Goal: Task Accomplishment & Management: Manage account settings

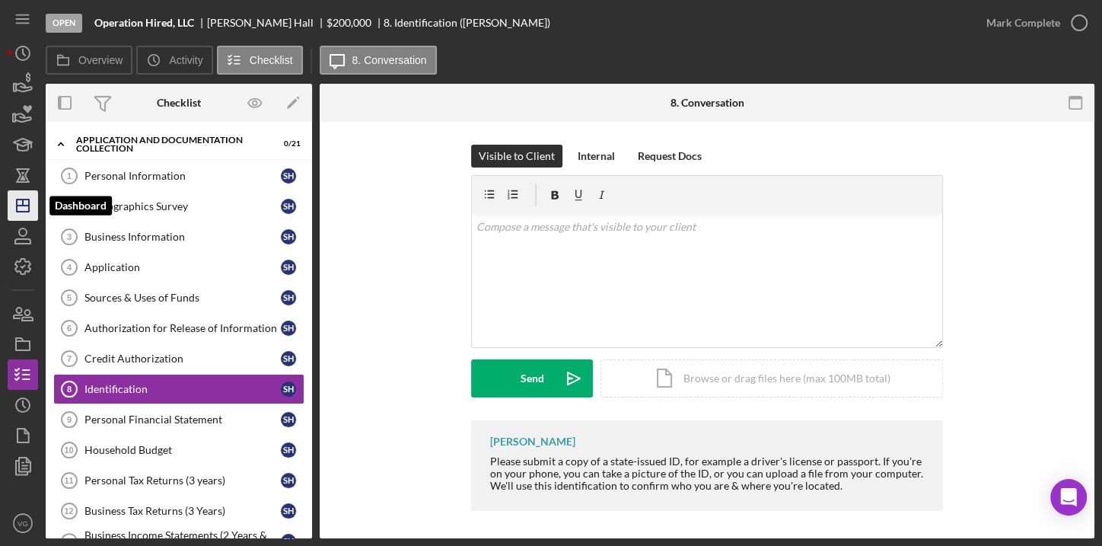
click at [19, 206] on icon "Icon/Dashboard" at bounding box center [23, 206] width 38 height 38
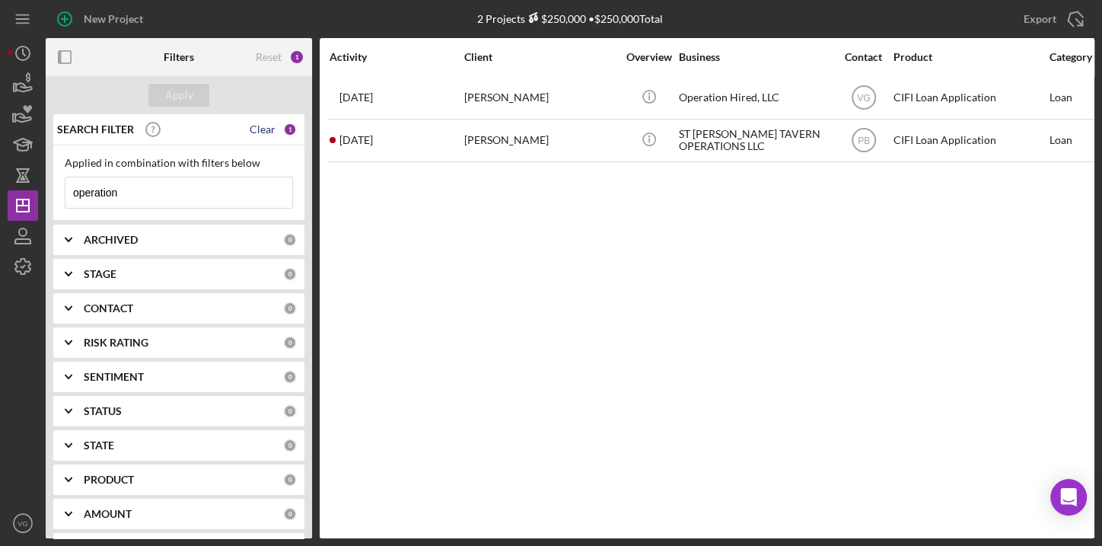
click at [265, 131] on div "Clear" at bounding box center [263, 129] width 26 height 12
click at [188, 97] on div "Apply" at bounding box center [179, 95] width 28 height 23
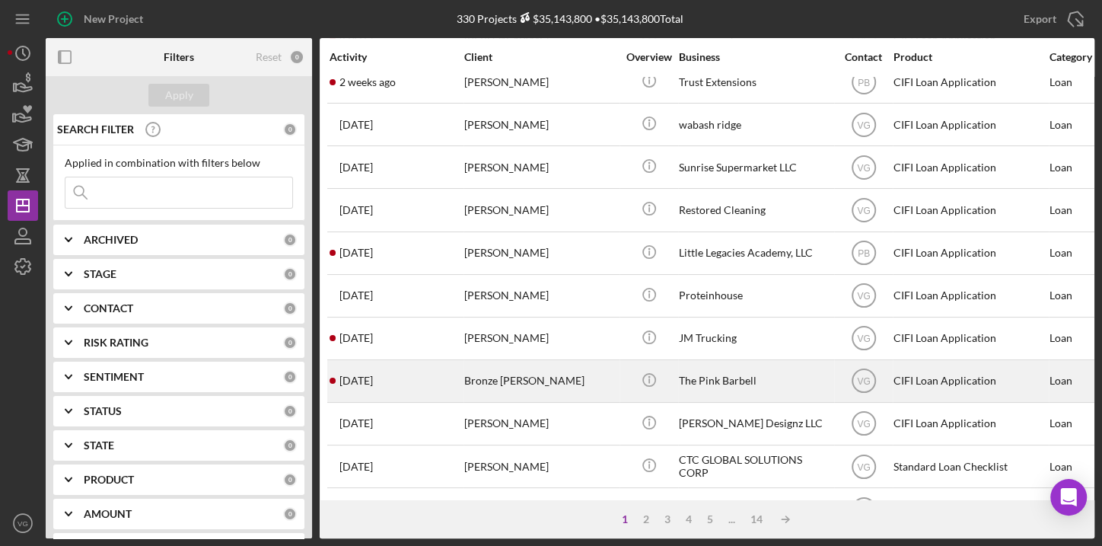
scroll to position [346, 0]
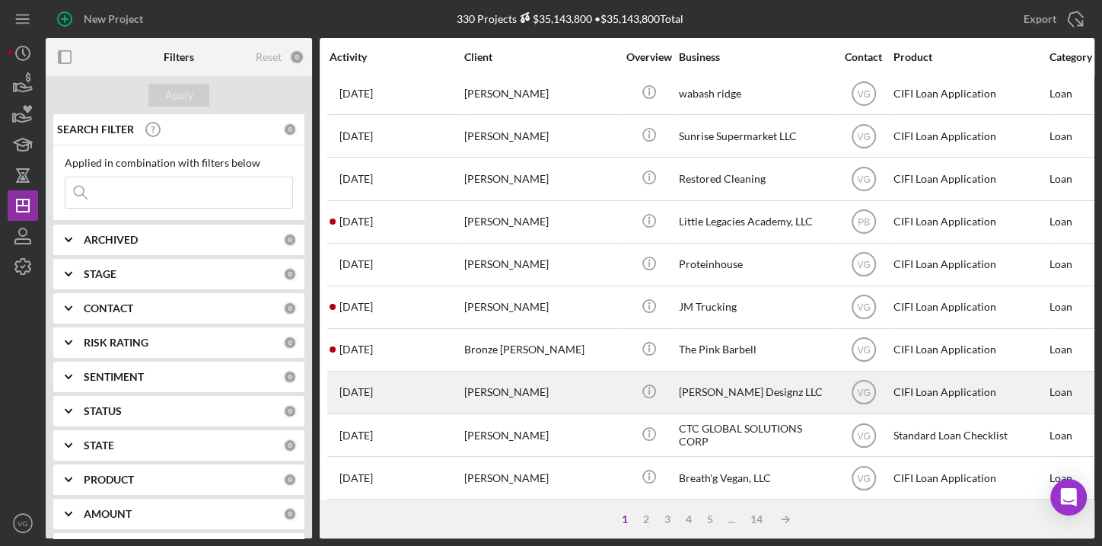
click at [511, 390] on div "[PERSON_NAME]" at bounding box center [540, 392] width 152 height 40
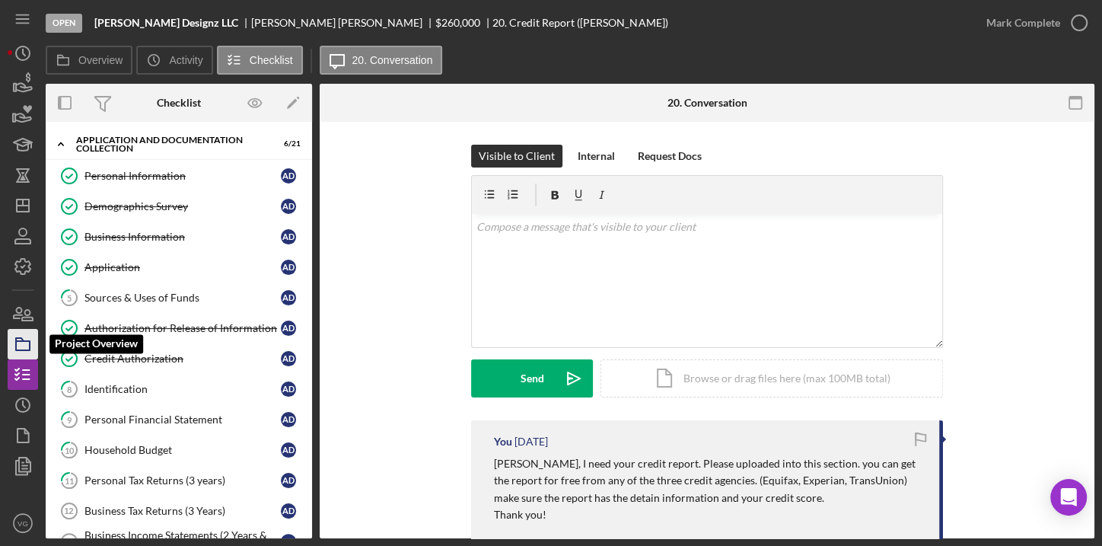
click at [19, 347] on icon "button" at bounding box center [23, 344] width 38 height 38
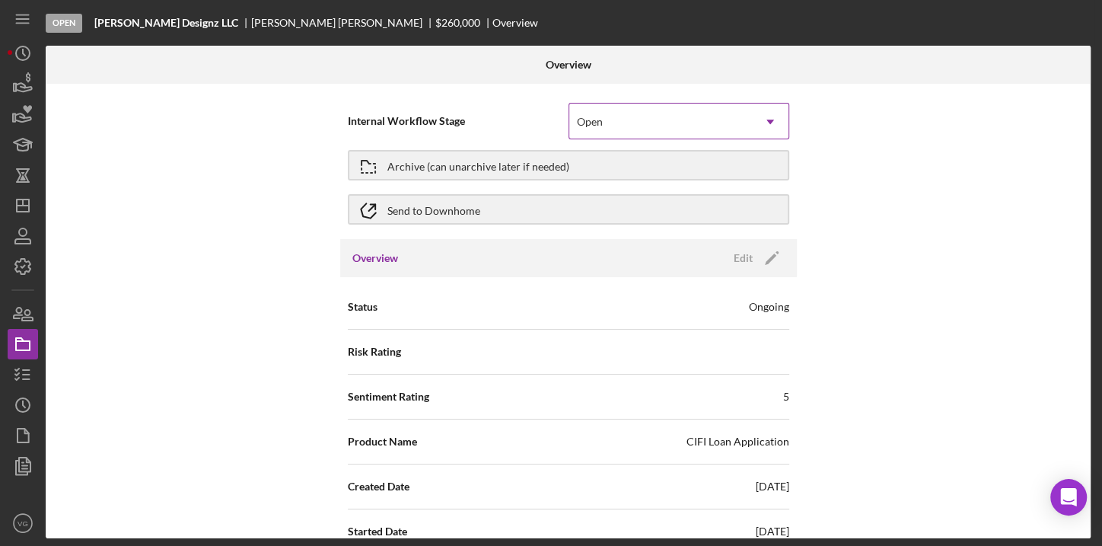
click at [769, 121] on use at bounding box center [771, 122] width 8 height 5
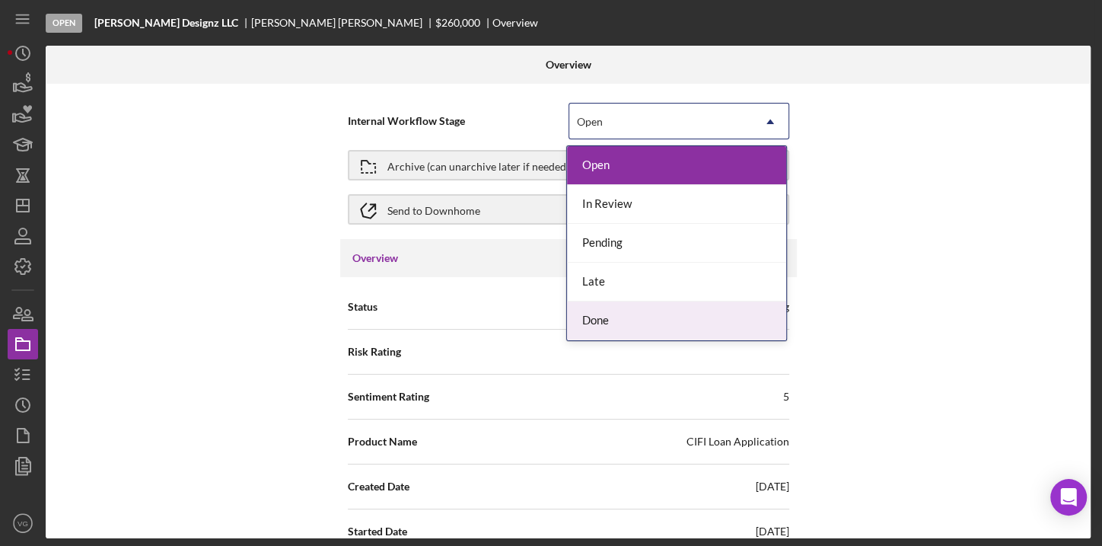
click at [609, 315] on div "Done" at bounding box center [676, 320] width 219 height 39
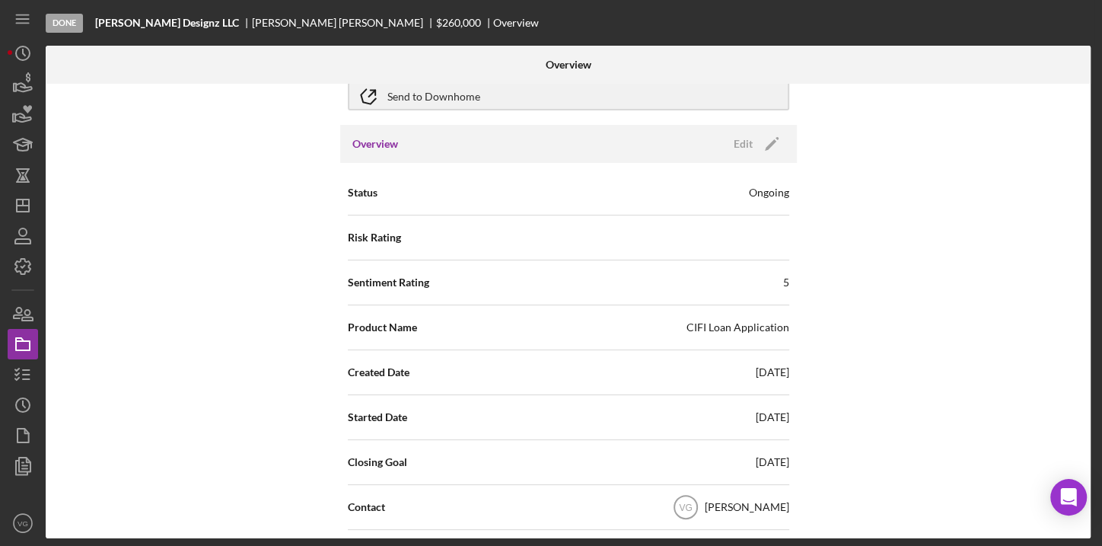
scroll to position [138, 0]
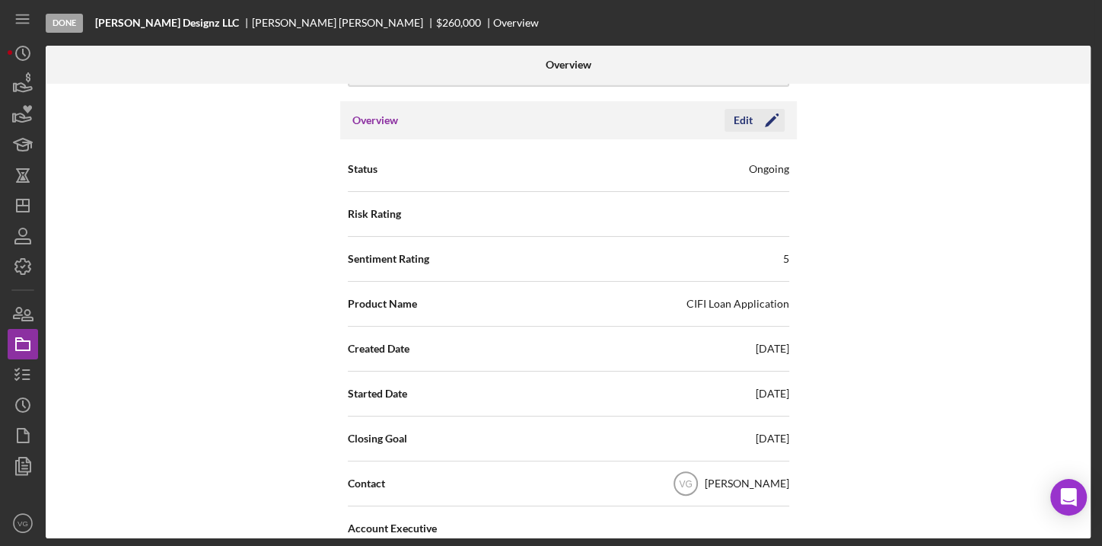
click at [741, 116] on div "Edit" at bounding box center [743, 120] width 19 height 23
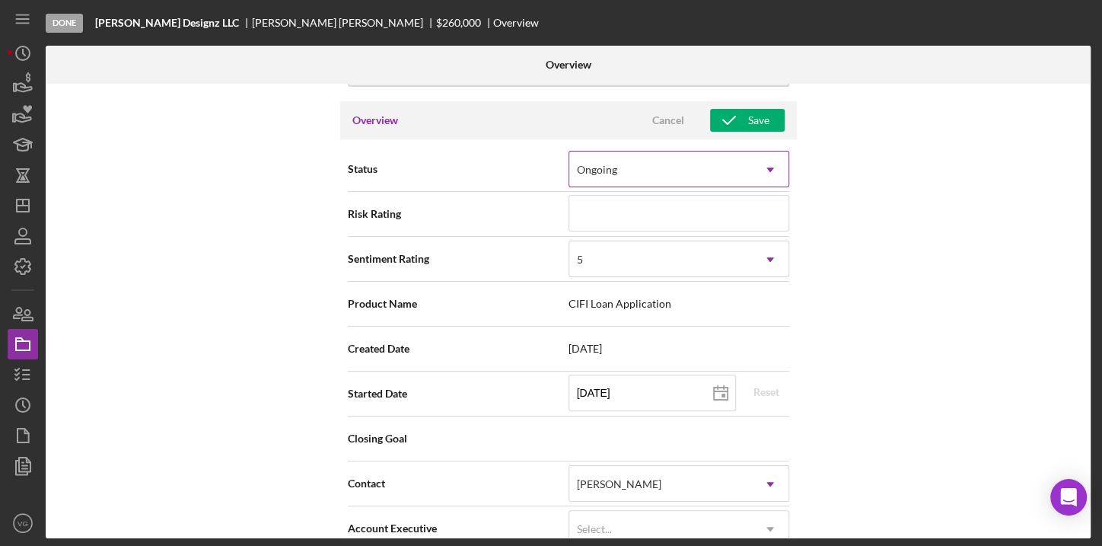
click at [756, 173] on icon "Icon/Dropdown Arrow" at bounding box center [770, 169] width 37 height 37
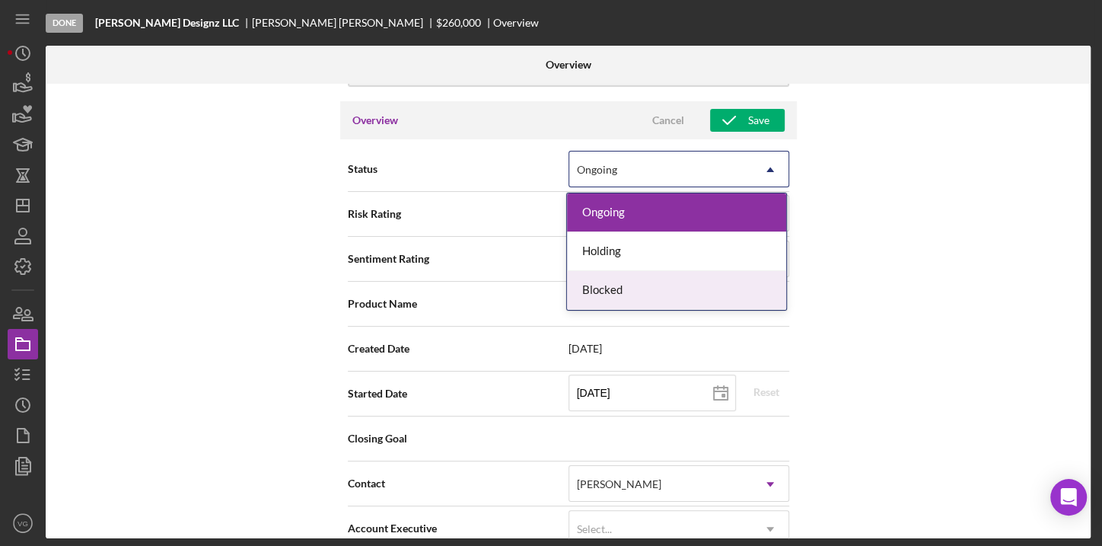
click at [384, 243] on div "Sentiment Rating 5 Icon/Dropdown Arrow" at bounding box center [569, 259] width 442 height 38
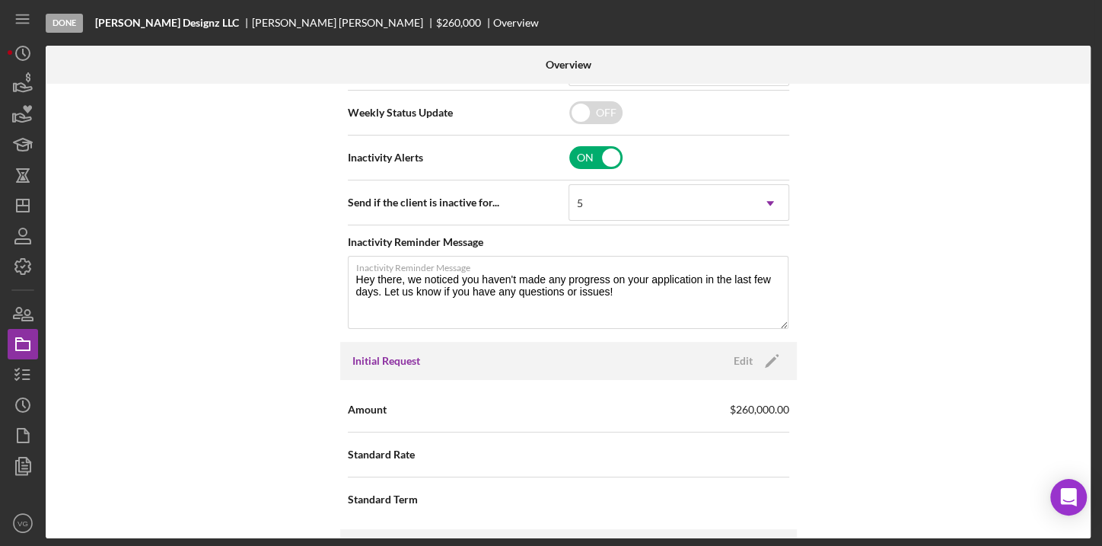
scroll to position [623, 0]
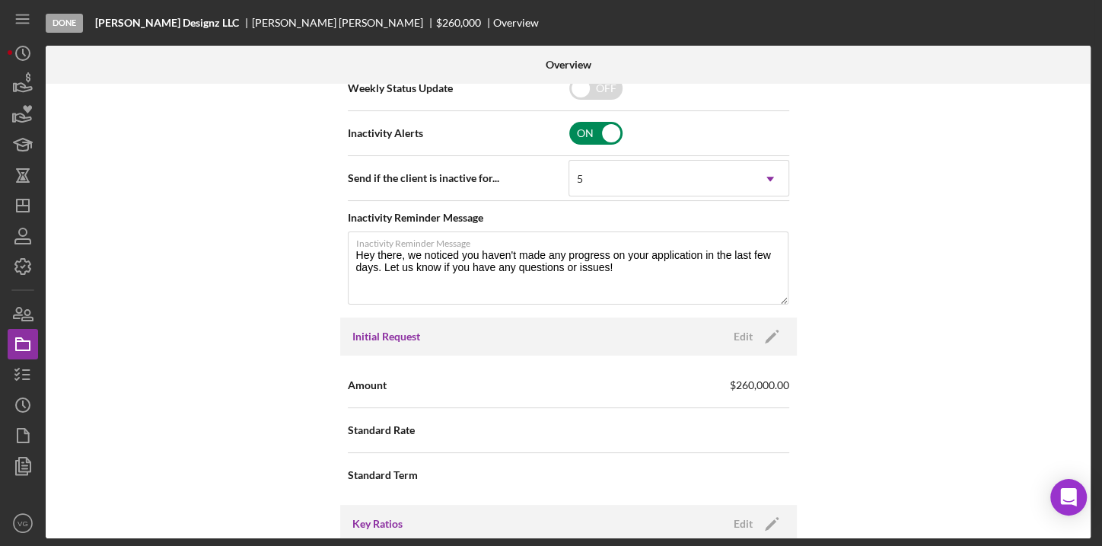
click at [603, 128] on input "checkbox" at bounding box center [595, 133] width 53 height 23
checkbox input "false"
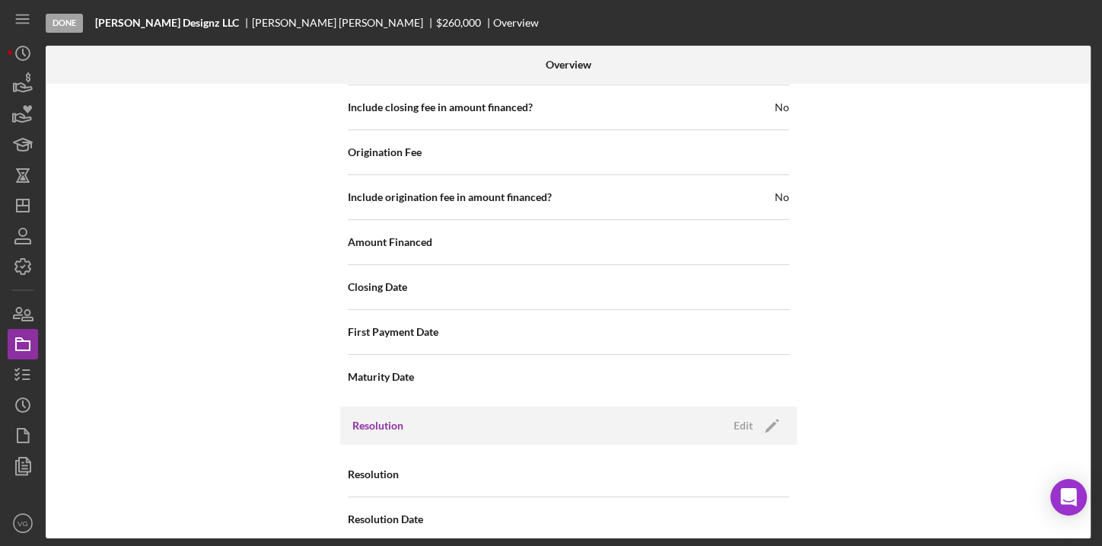
scroll to position [1625, 0]
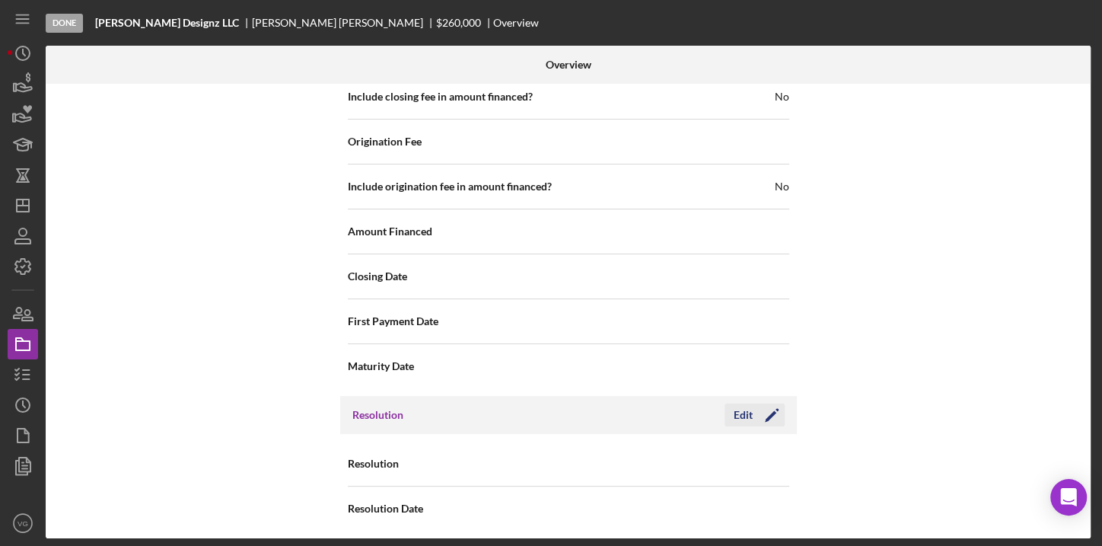
click at [745, 413] on div "Edit" at bounding box center [743, 414] width 19 height 23
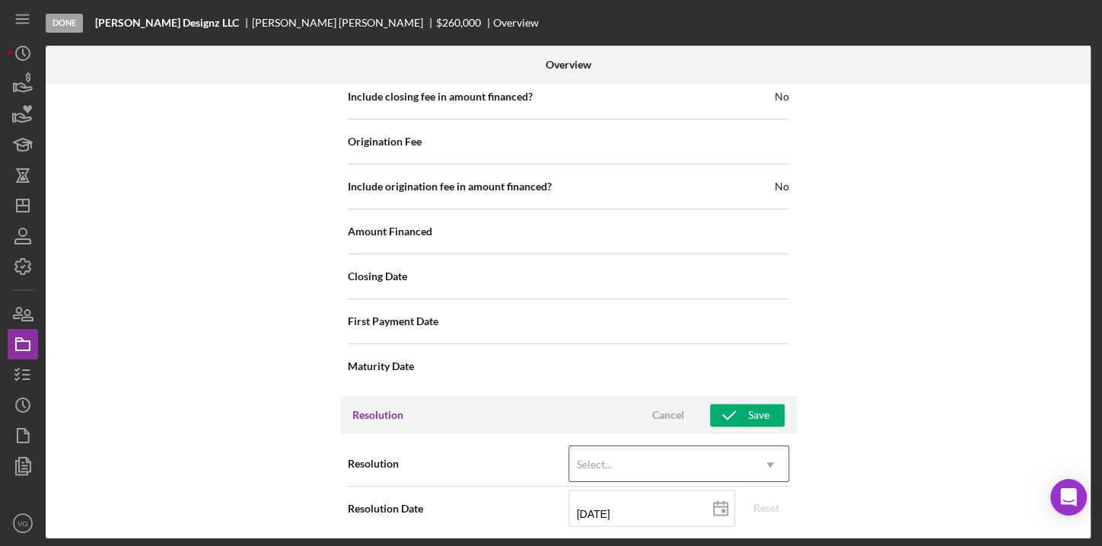
click at [767, 461] on icon "Icon/Dropdown Arrow" at bounding box center [770, 464] width 37 height 37
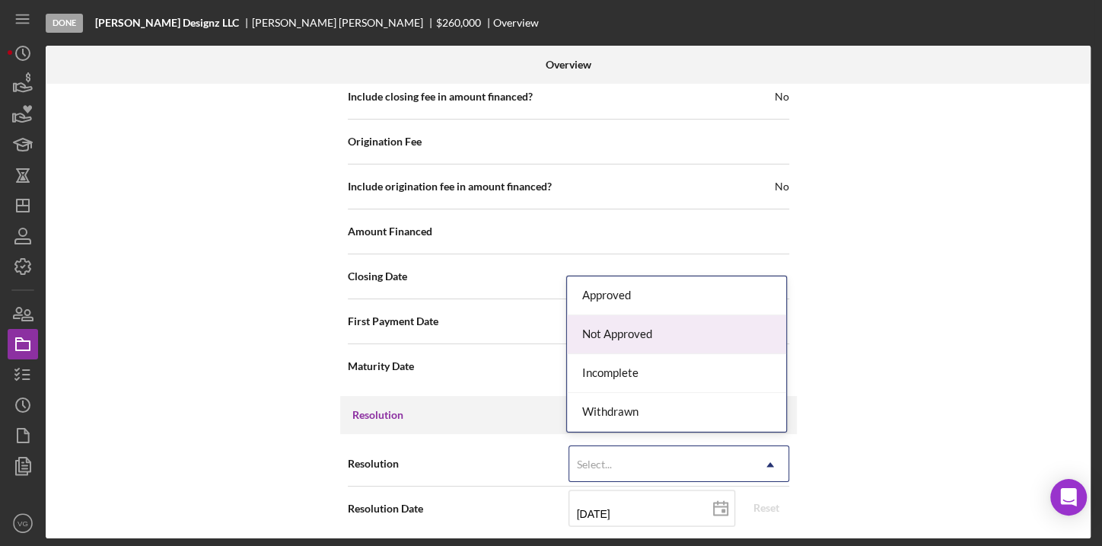
click at [643, 335] on div "Not Approved" at bounding box center [676, 334] width 219 height 39
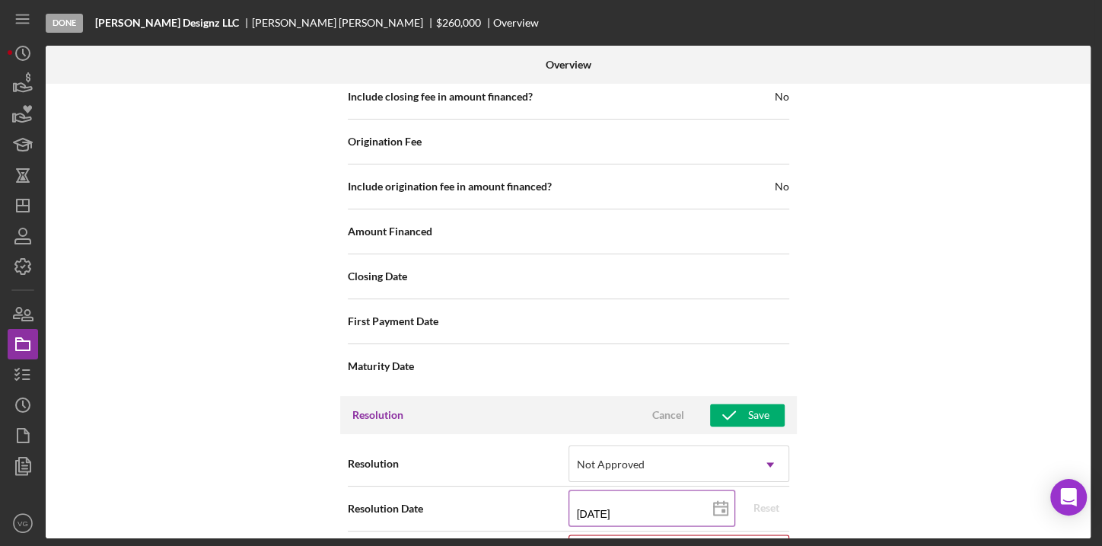
click at [617, 495] on input "[DATE]" at bounding box center [652, 508] width 167 height 37
click at [600, 505] on input "[DATE]" at bounding box center [652, 508] width 167 height 37
type input "09/12/y025"
type input "[DATE]"
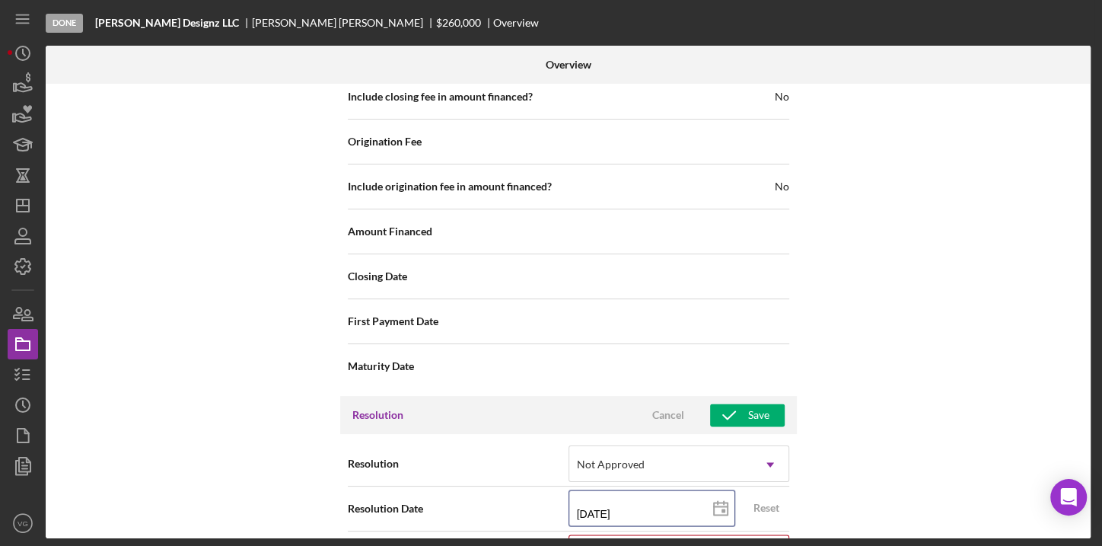
type input "[DATE]"
click at [910, 498] on div "Internal Workflow Stage Done Icon/Dropdown Arrow Archive (can unarchive later i…" at bounding box center [568, 311] width 1045 height 454
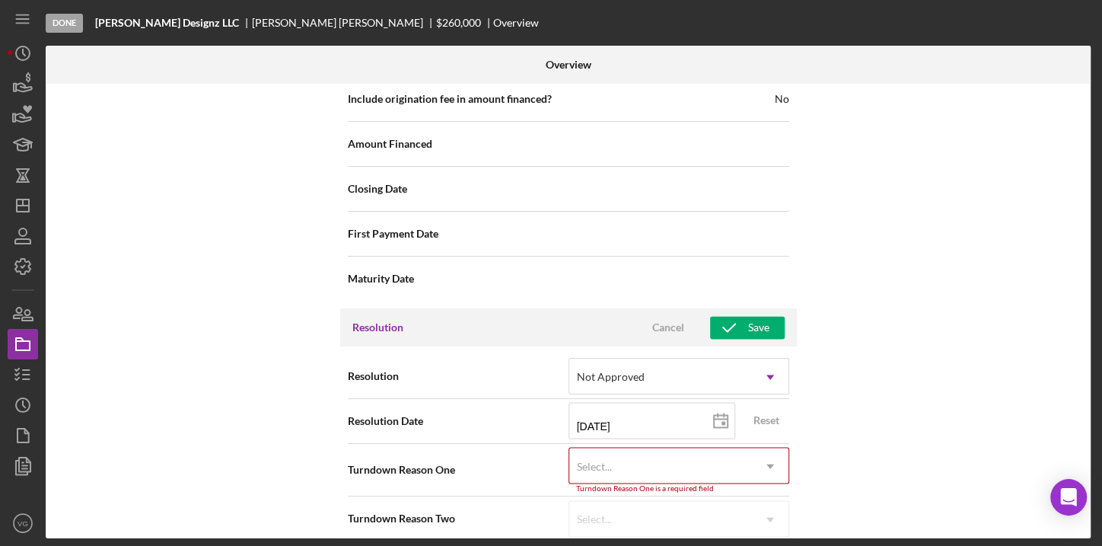
scroll to position [1722, 0]
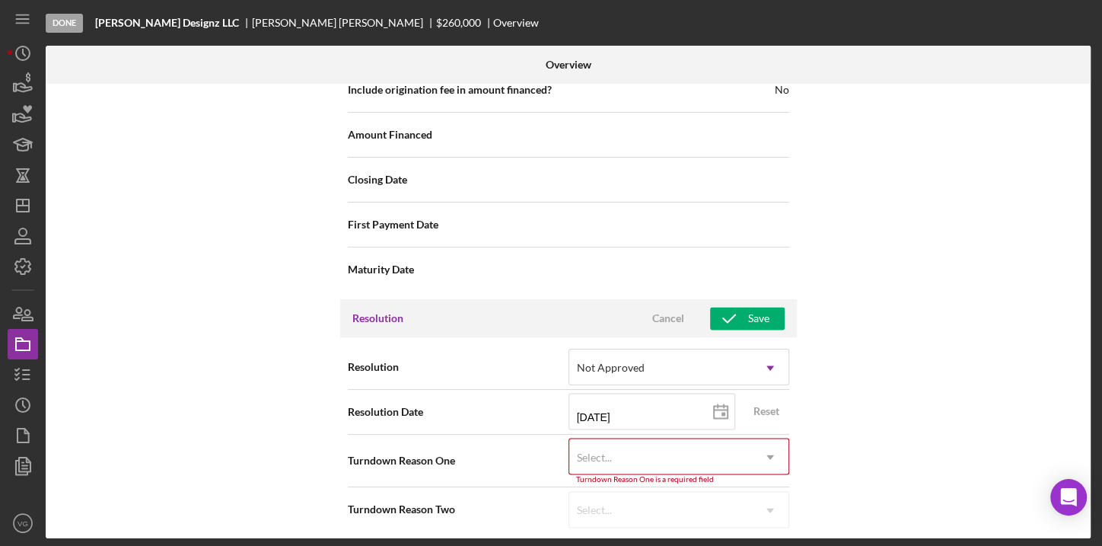
click at [769, 455] on icon "Icon/Dropdown Arrow" at bounding box center [770, 456] width 37 height 37
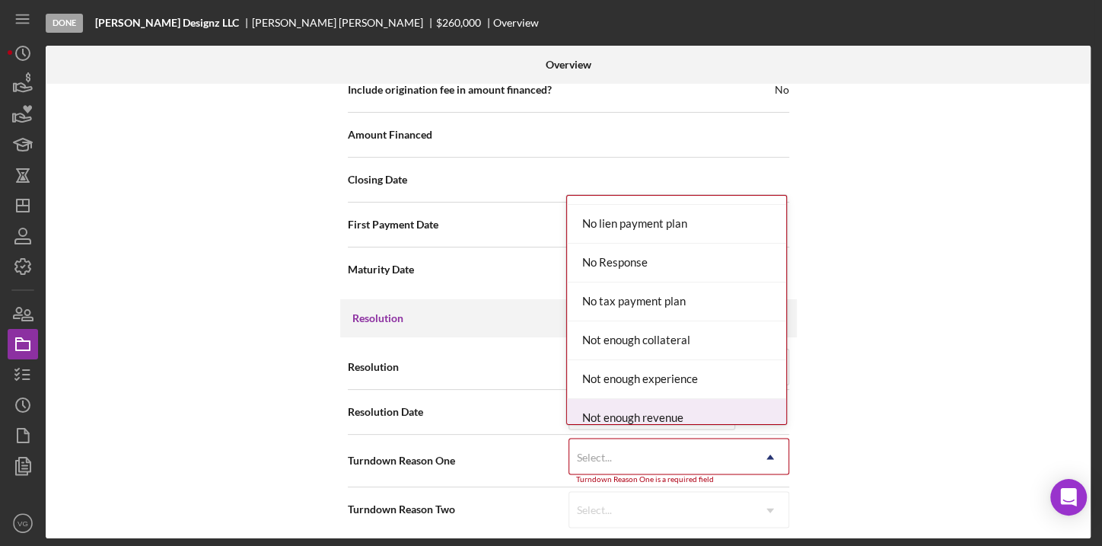
scroll to position [1038, 0]
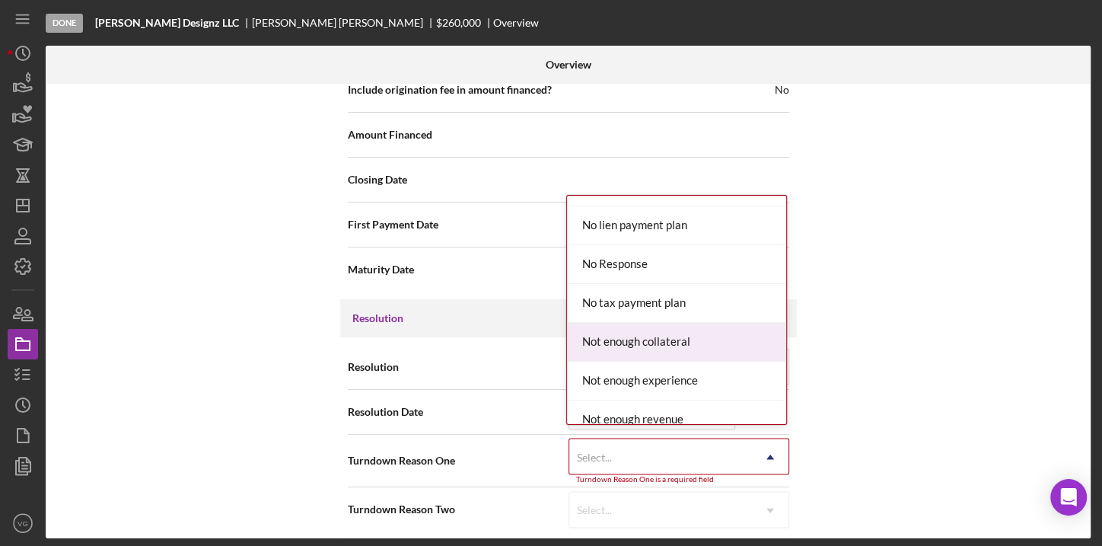
click at [691, 338] on div "Not enough collateral" at bounding box center [676, 342] width 219 height 39
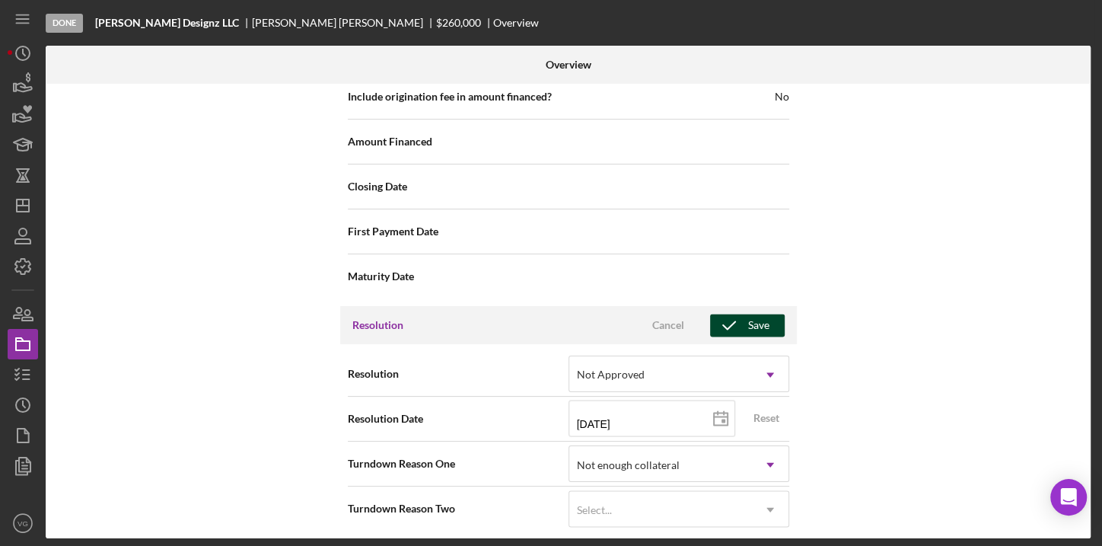
click at [763, 324] on div "Save" at bounding box center [758, 325] width 21 height 23
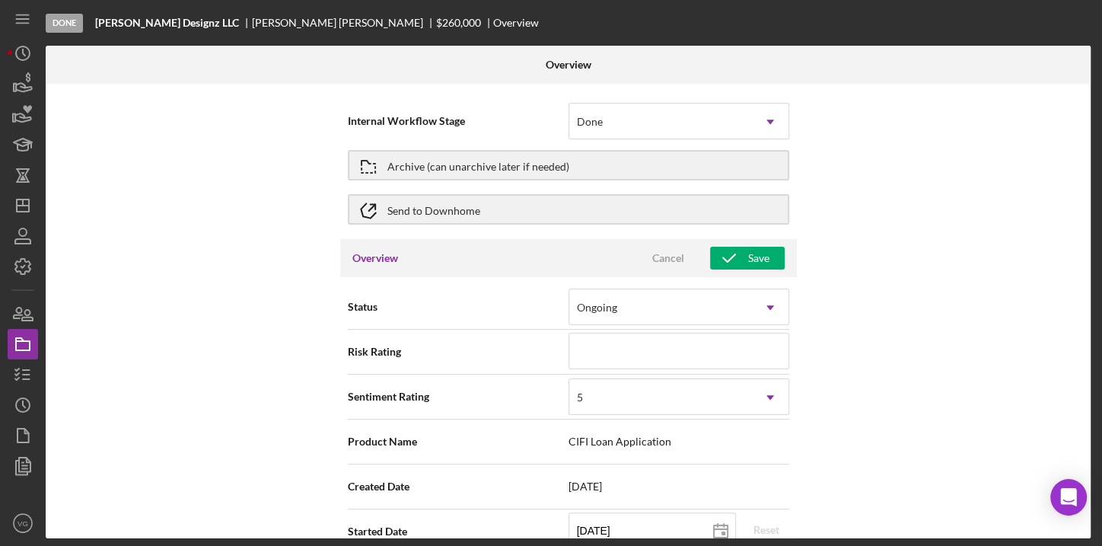
scroll to position [0, 0]
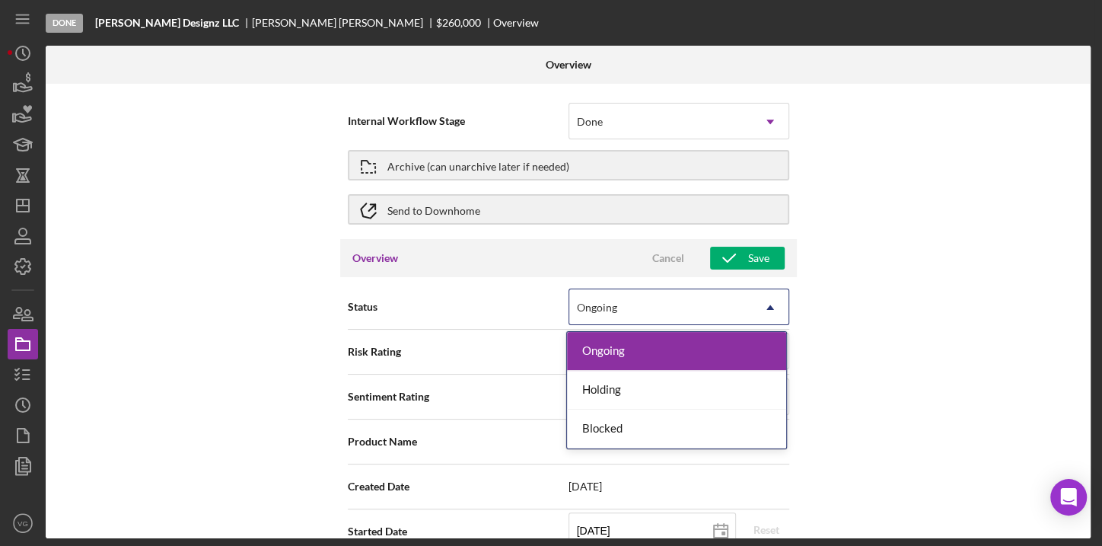
click at [769, 308] on icon "Icon/Dropdown Arrow" at bounding box center [770, 307] width 37 height 37
click at [672, 307] on div "Ongoing" at bounding box center [660, 307] width 183 height 35
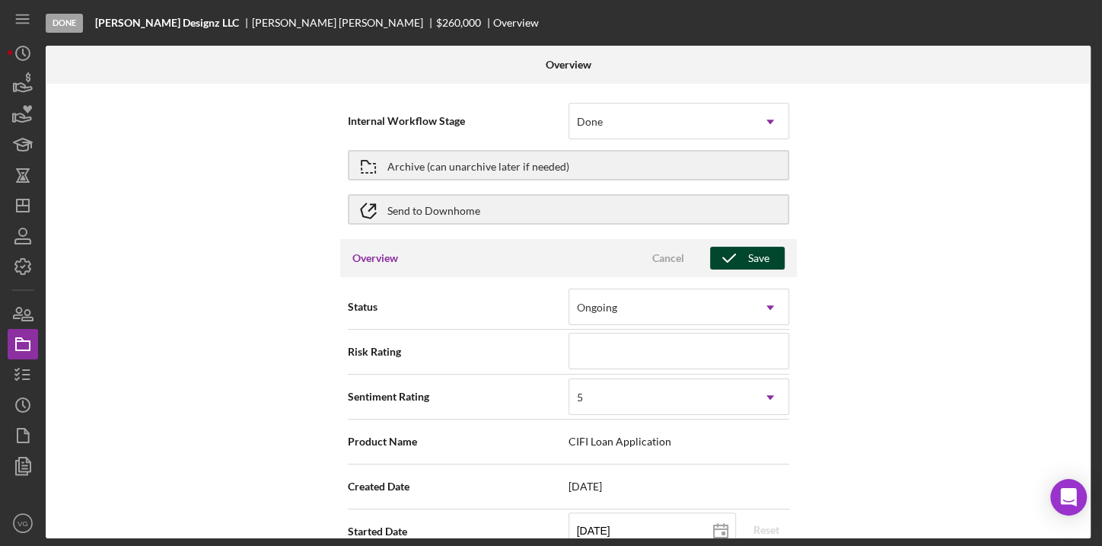
click at [748, 257] on div "Save" at bounding box center [758, 258] width 21 height 23
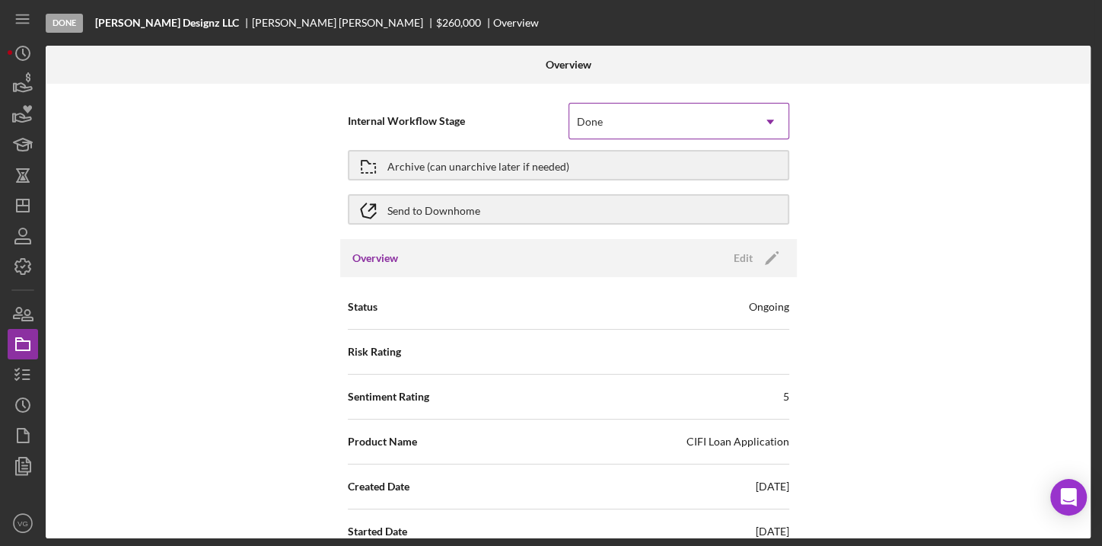
click at [771, 124] on icon "Icon/Dropdown Arrow" at bounding box center [770, 122] width 37 height 37
click at [825, 153] on div "Internal Workflow Stage Done Icon/Dropdown Arrow Archive (can unarchive later i…" at bounding box center [568, 311] width 1045 height 454
click at [25, 209] on icon "Icon/Dashboard" at bounding box center [23, 206] width 38 height 38
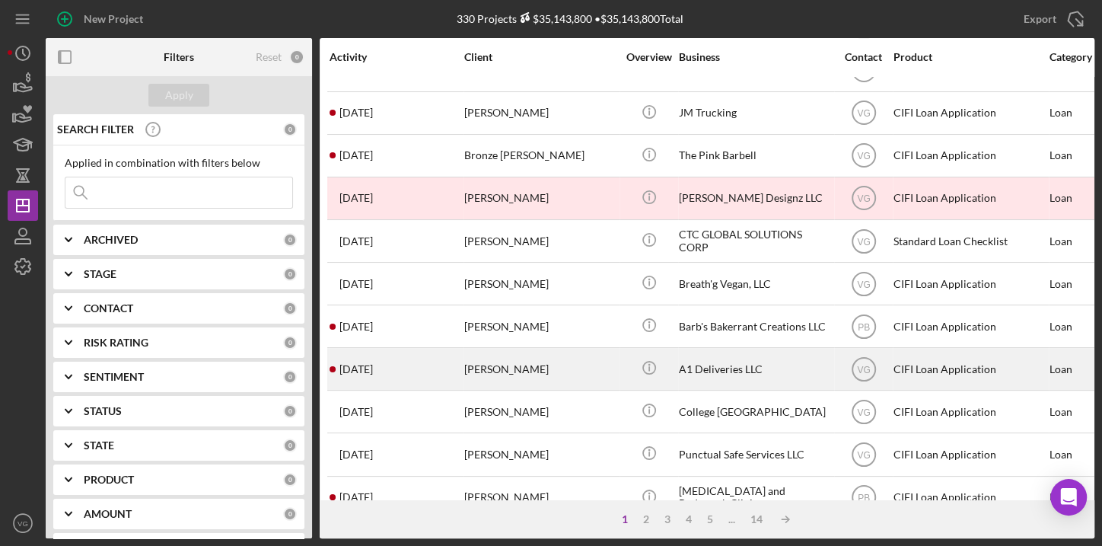
scroll to position [553, 0]
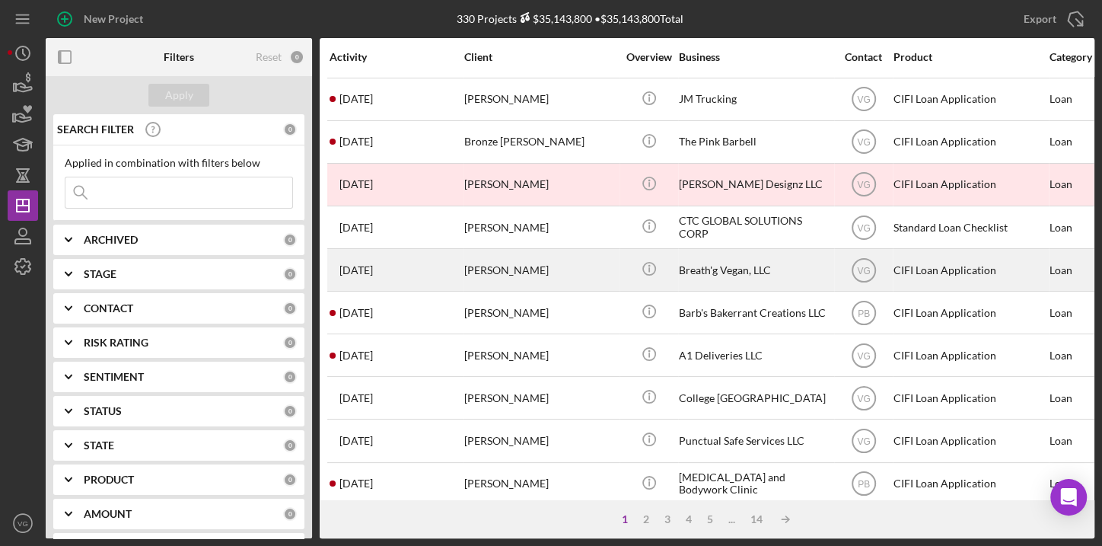
click at [493, 271] on div "[PERSON_NAME]" at bounding box center [540, 270] width 152 height 40
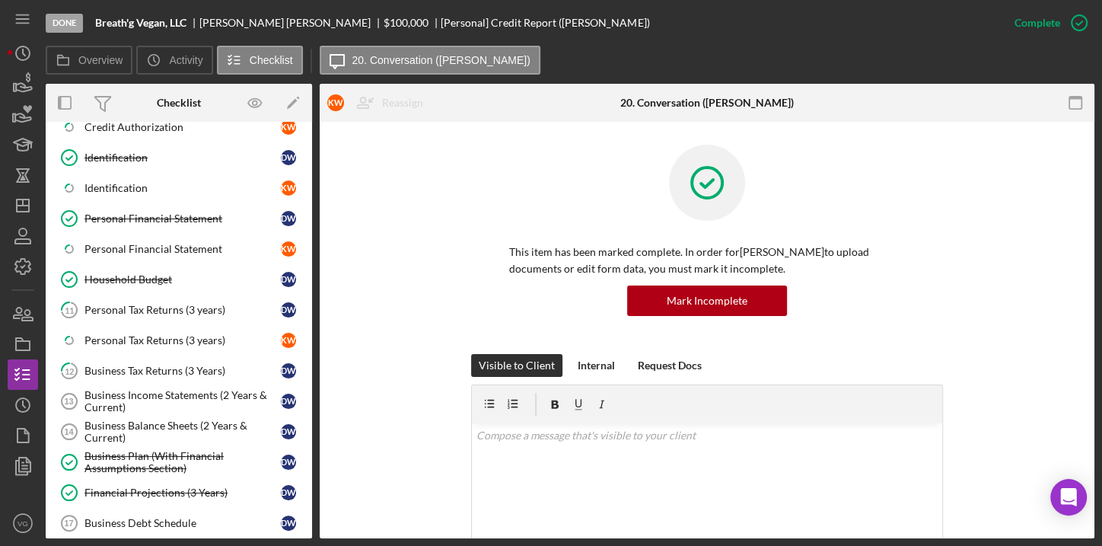
scroll to position [574, 0]
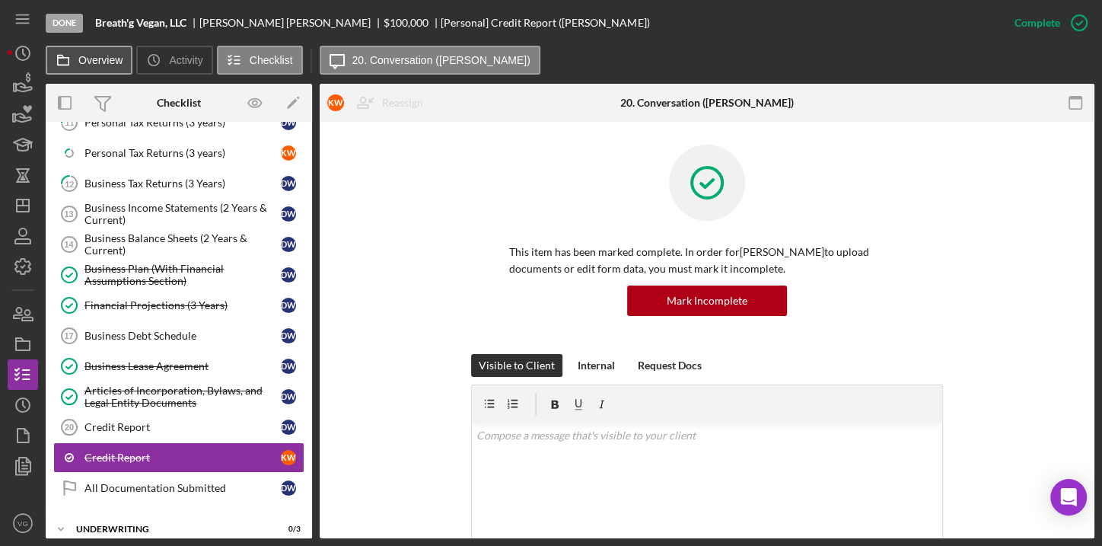
click at [104, 62] on label "Overview" at bounding box center [100, 60] width 44 height 12
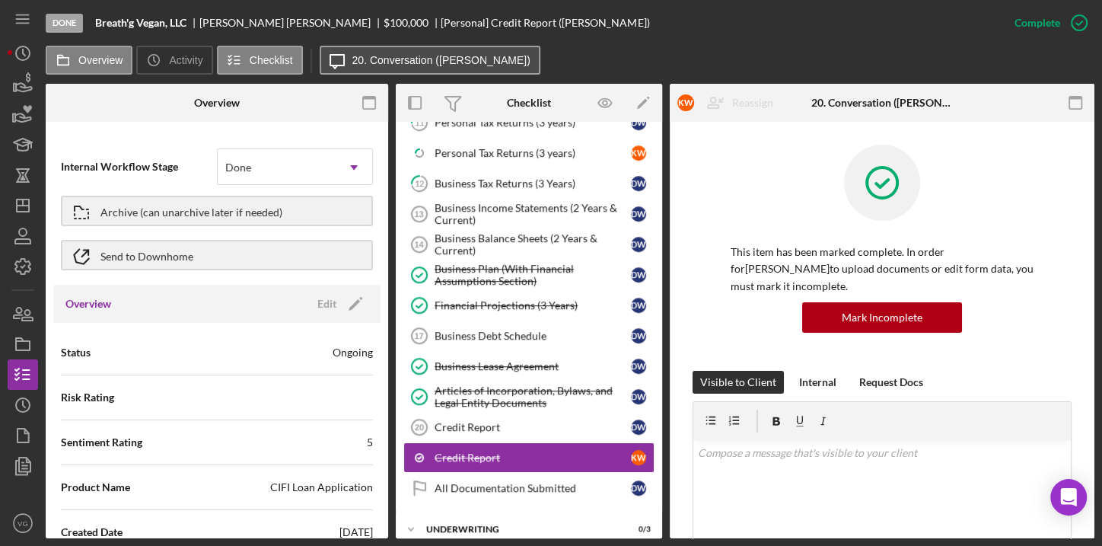
click at [444, 61] on label "20. Conversation ([PERSON_NAME])" at bounding box center [441, 60] width 178 height 12
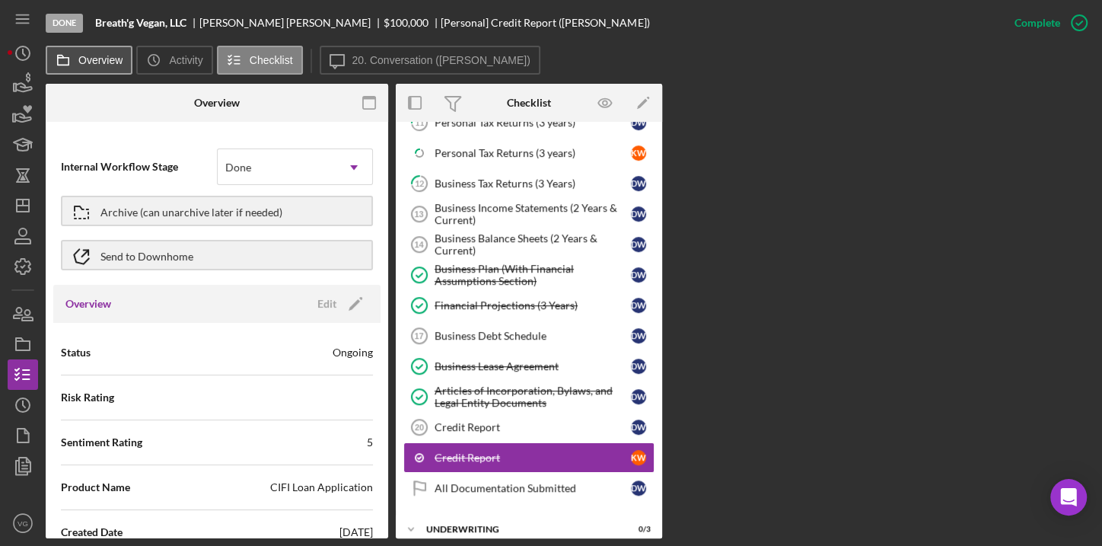
click at [113, 61] on label "Overview" at bounding box center [100, 60] width 44 height 12
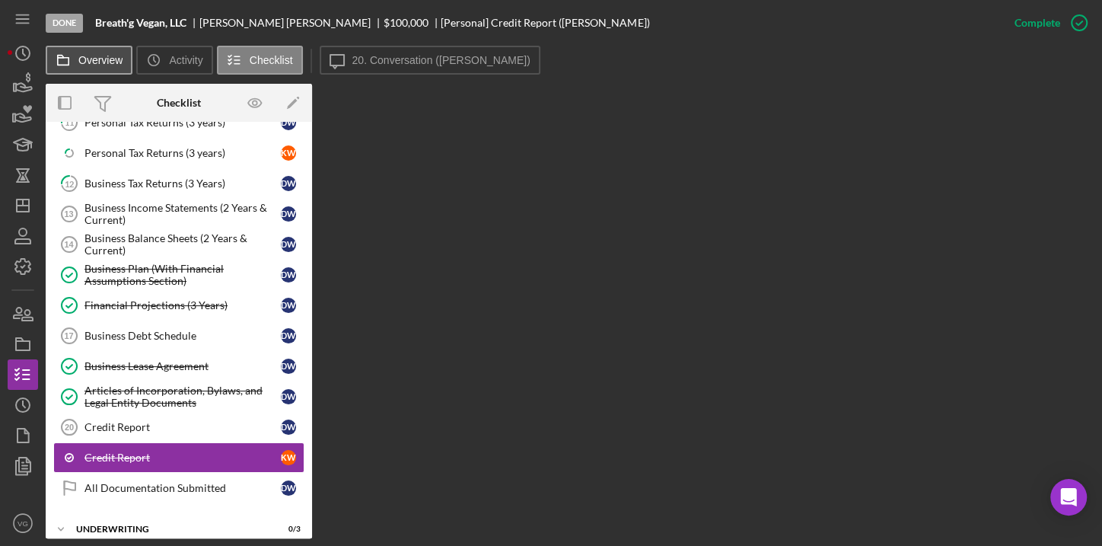
click at [113, 61] on label "Overview" at bounding box center [100, 60] width 44 height 12
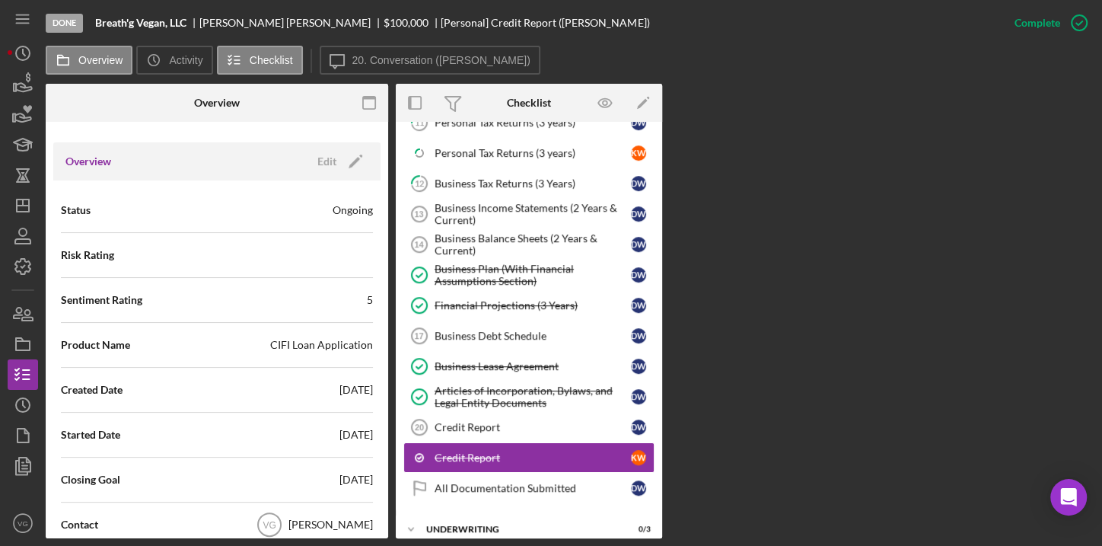
scroll to position [0, 0]
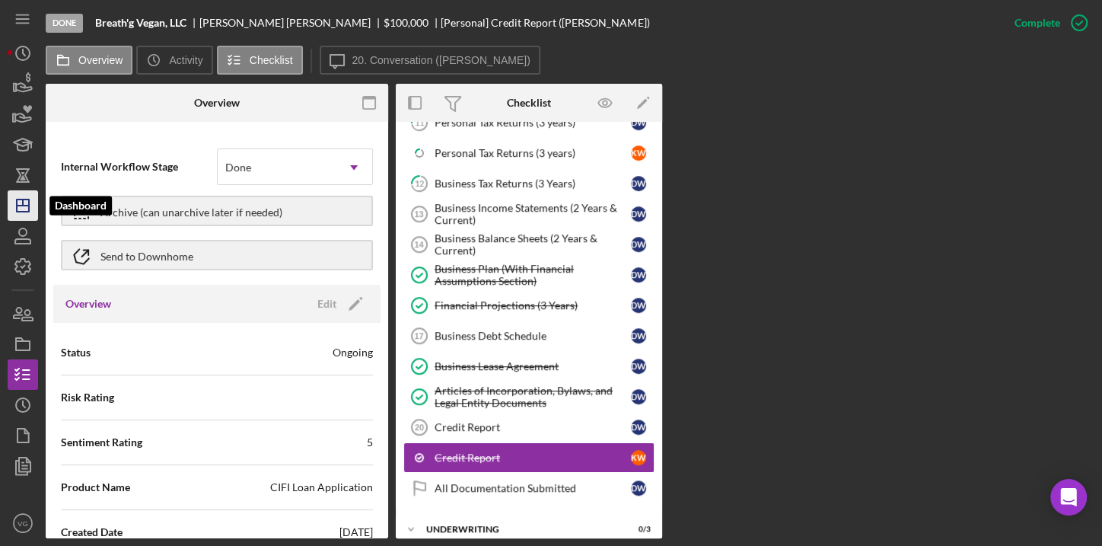
click at [30, 199] on icon "Icon/Dashboard" at bounding box center [23, 206] width 38 height 38
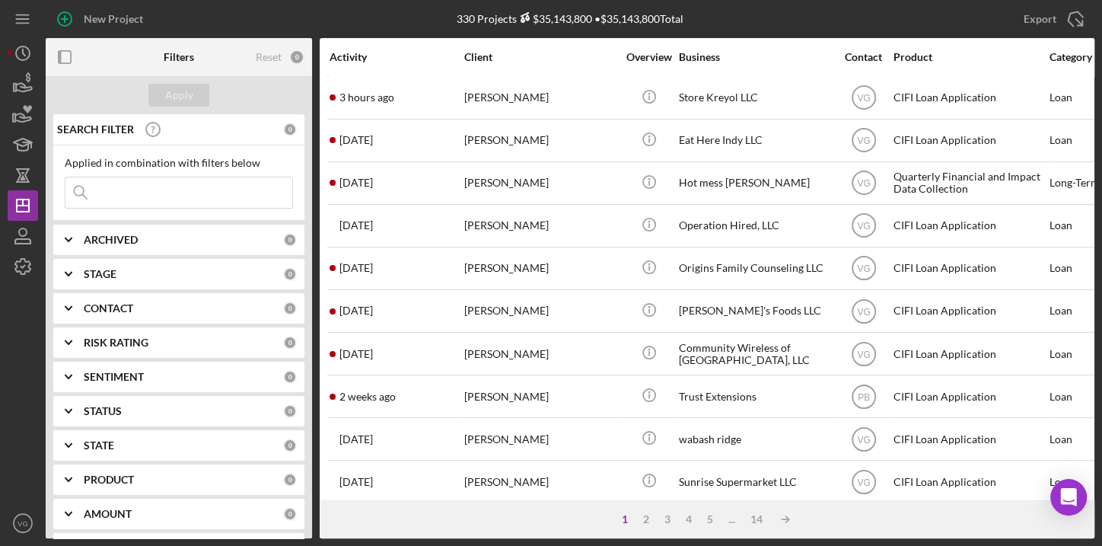
click at [234, 235] on div "ARCHIVED" at bounding box center [183, 240] width 199 height 12
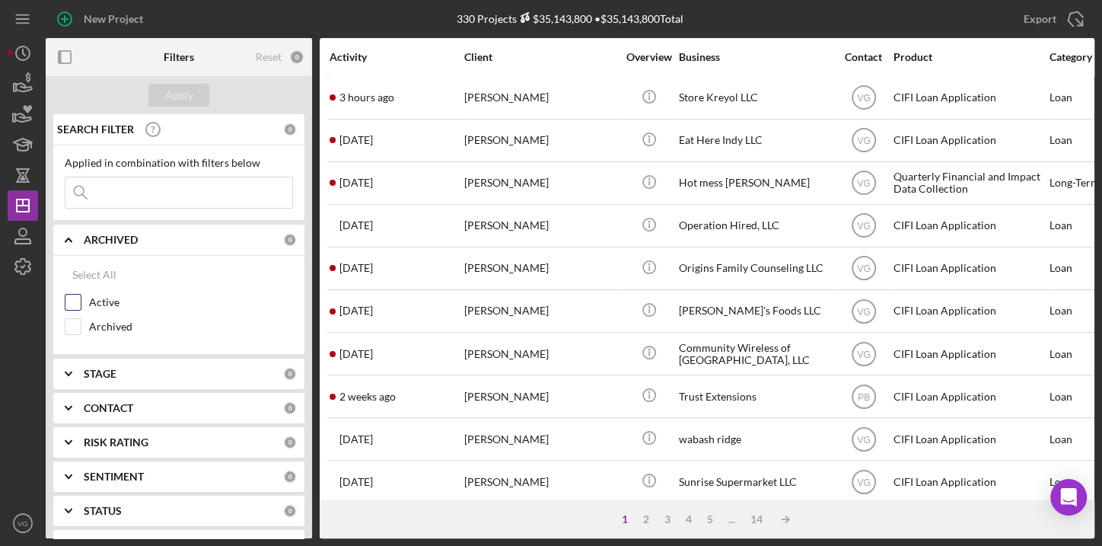
click at [74, 298] on input "Active" at bounding box center [72, 302] width 15 height 15
checkbox input "true"
click at [175, 85] on div "Apply" at bounding box center [179, 95] width 28 height 23
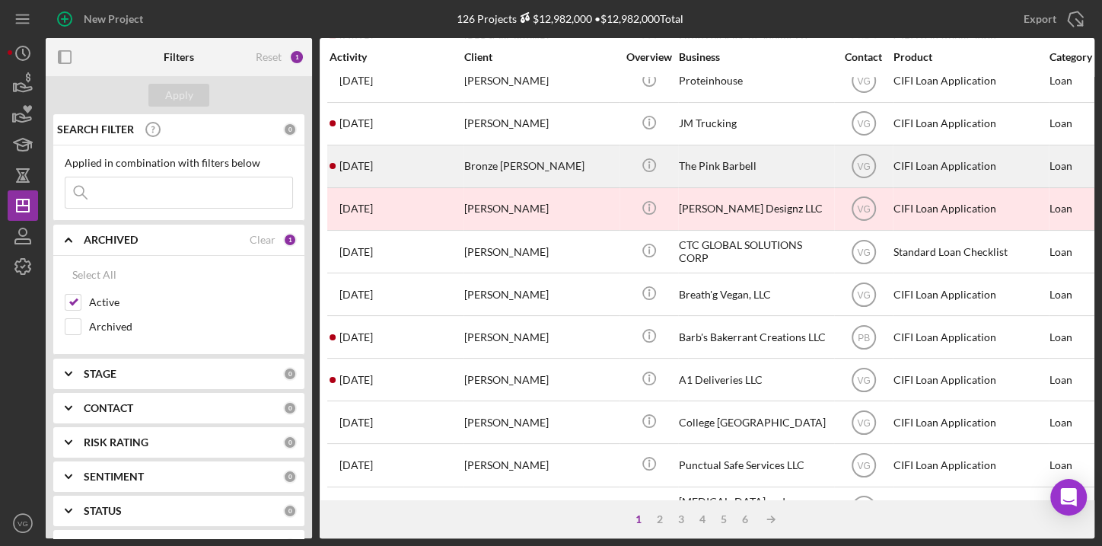
scroll to position [553, 0]
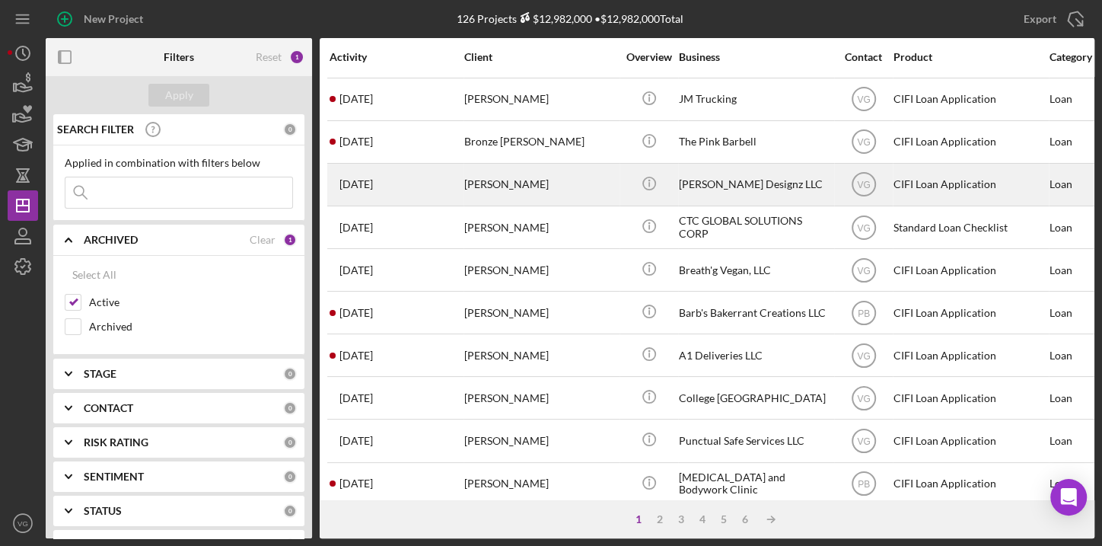
click at [533, 183] on div "[PERSON_NAME]" at bounding box center [540, 184] width 152 height 40
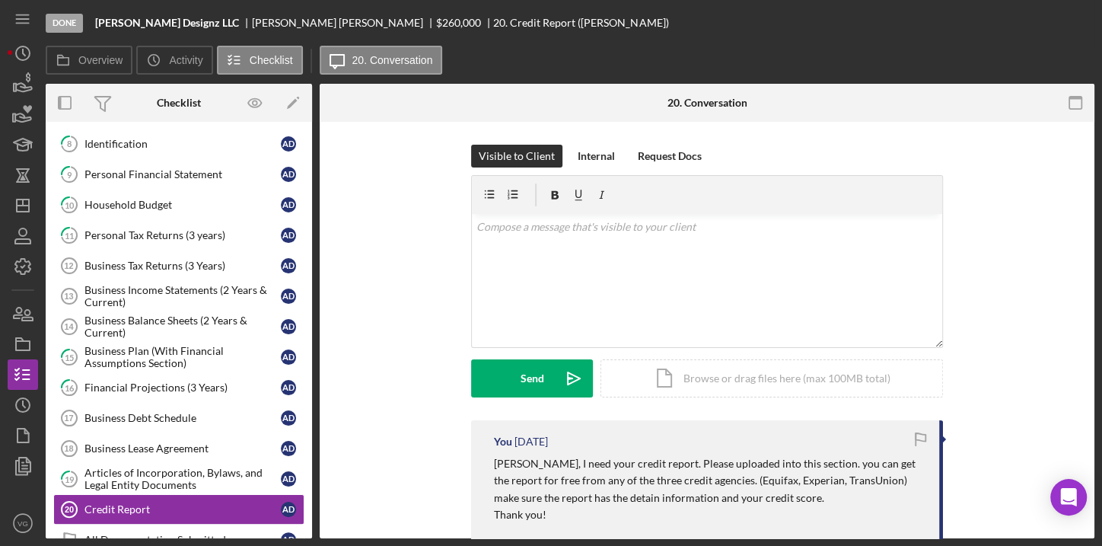
scroll to position [301, 0]
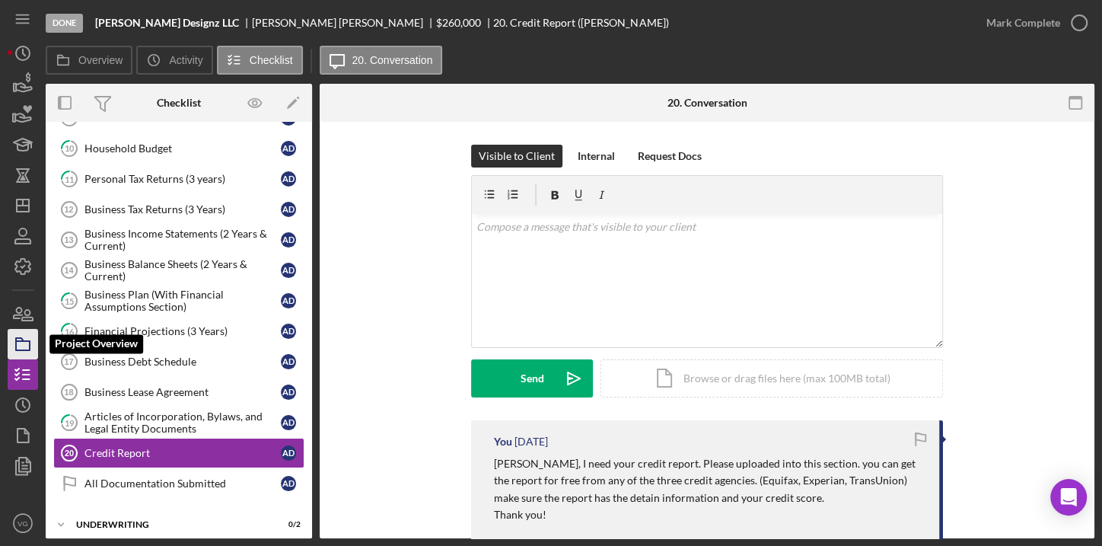
click at [22, 353] on icon "button" at bounding box center [23, 344] width 38 height 38
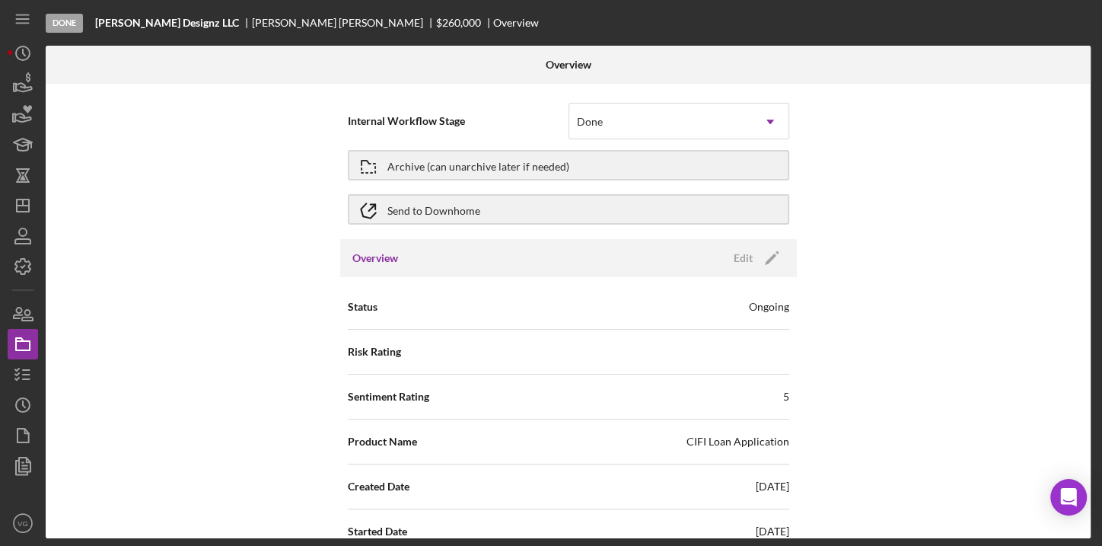
click at [196, 199] on div "Internal Workflow Stage Done Icon/Dropdown Arrow Archive (can unarchive later i…" at bounding box center [568, 311] width 1045 height 454
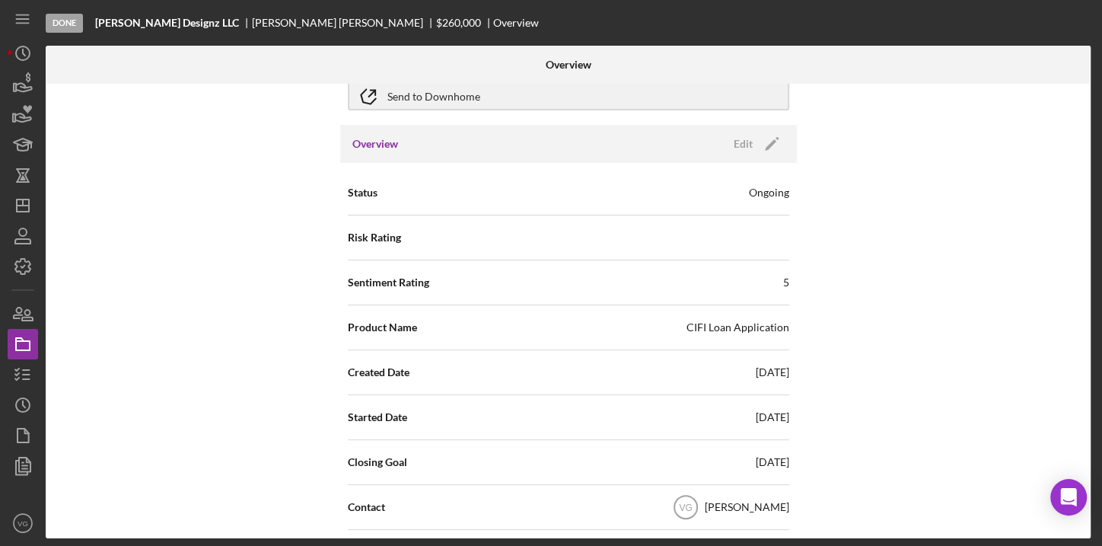
scroll to position [138, 0]
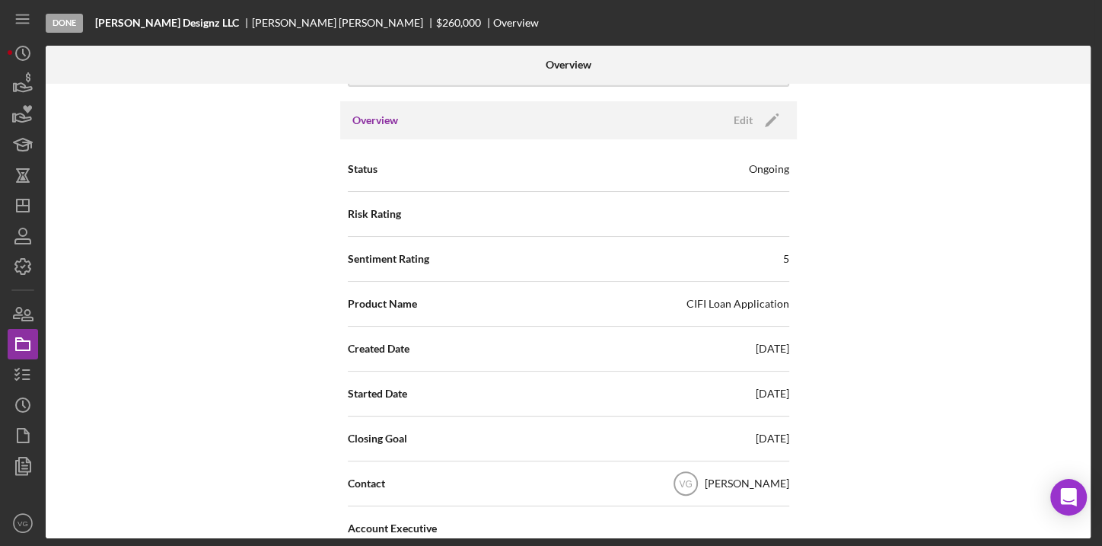
click at [770, 164] on div "Ongoing" at bounding box center [769, 168] width 40 height 15
click at [741, 119] on div "Edit" at bounding box center [743, 120] width 19 height 23
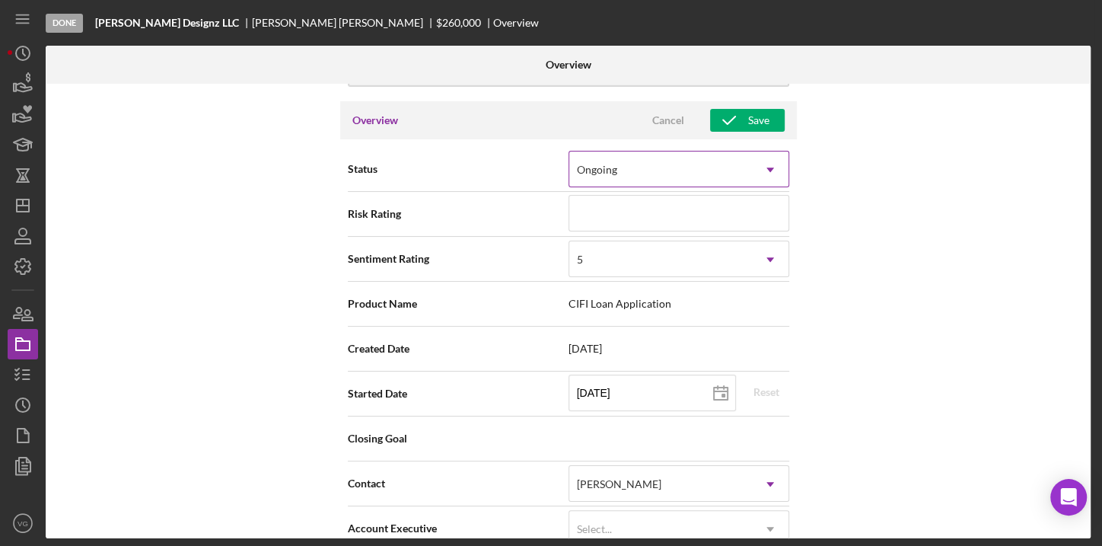
click at [702, 162] on div "Ongoing" at bounding box center [660, 169] width 183 height 35
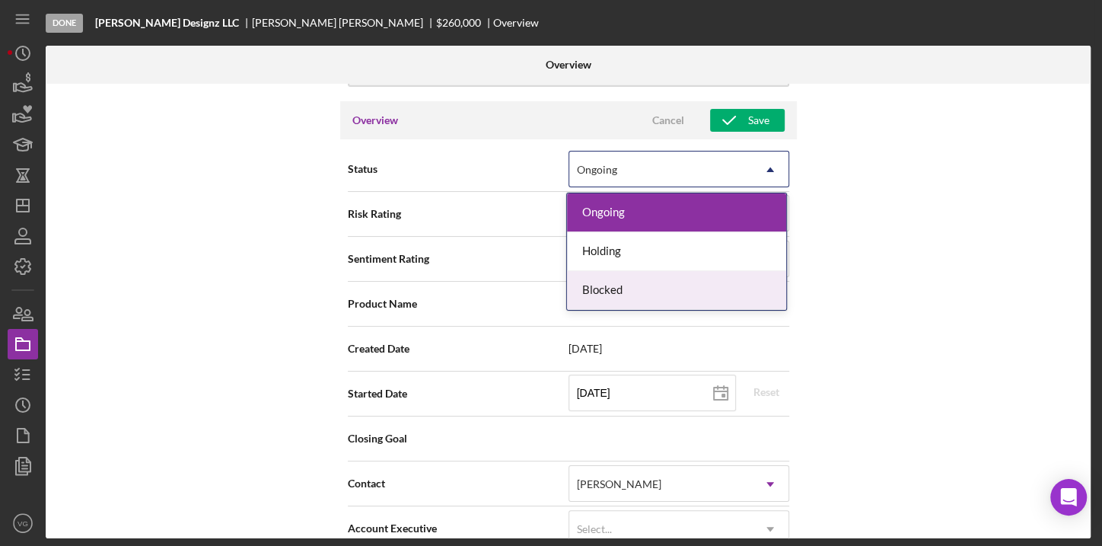
click at [623, 285] on div "Blocked" at bounding box center [676, 290] width 219 height 39
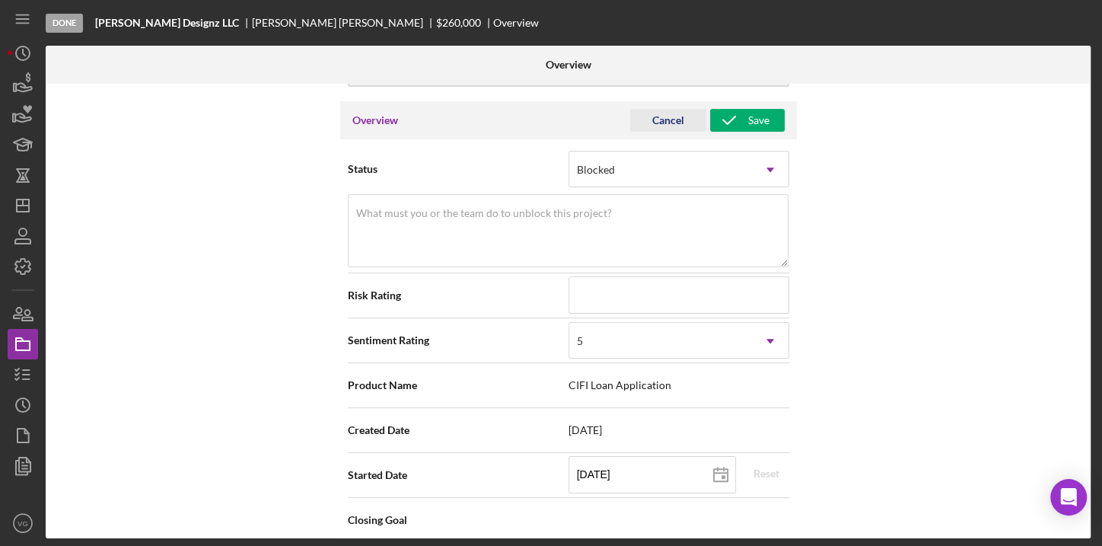
click at [668, 124] on div "Cancel" at bounding box center [668, 120] width 32 height 23
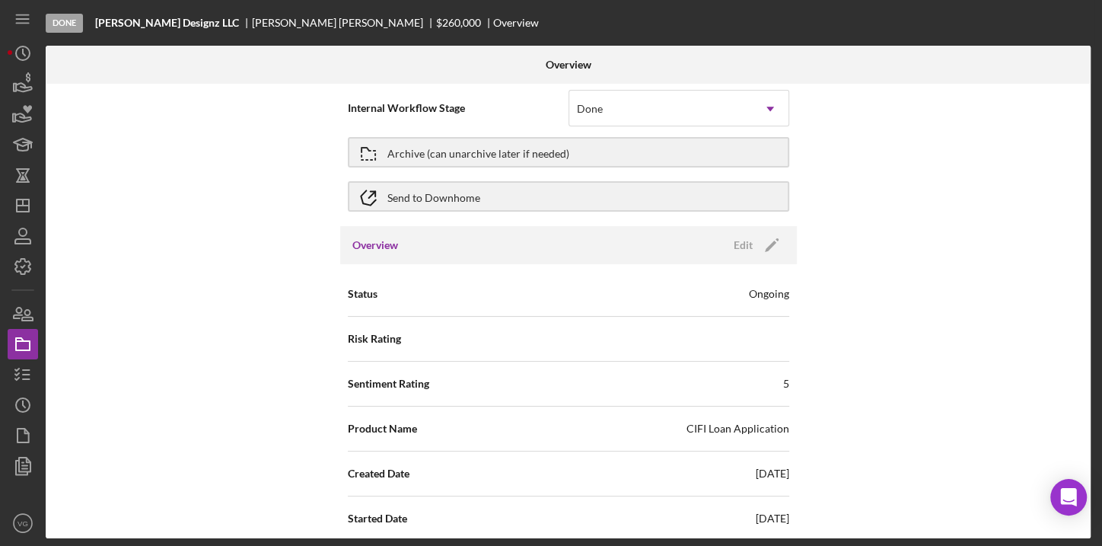
scroll to position [0, 0]
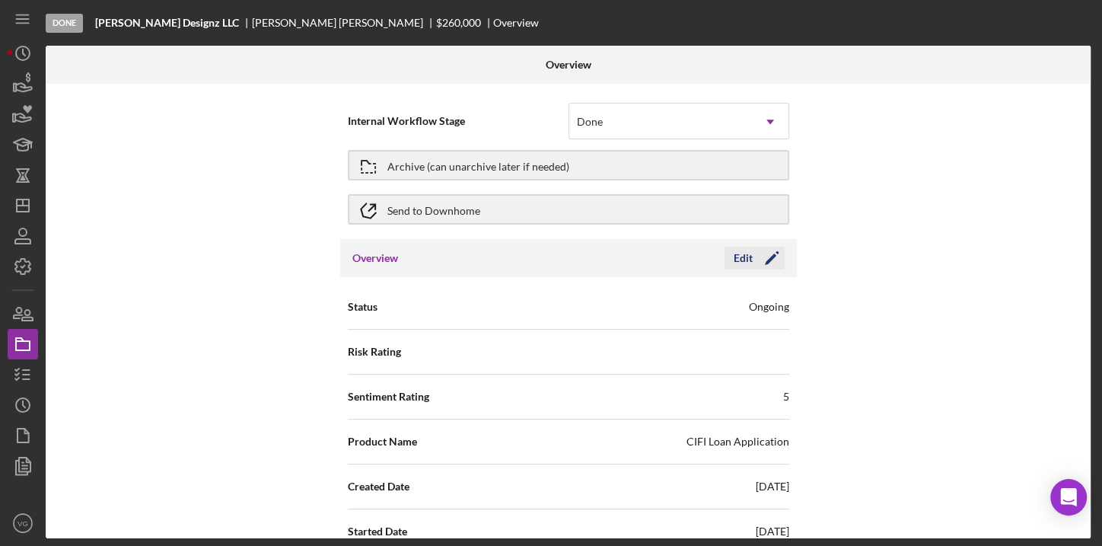
click at [738, 253] on div "Edit" at bounding box center [743, 258] width 19 height 23
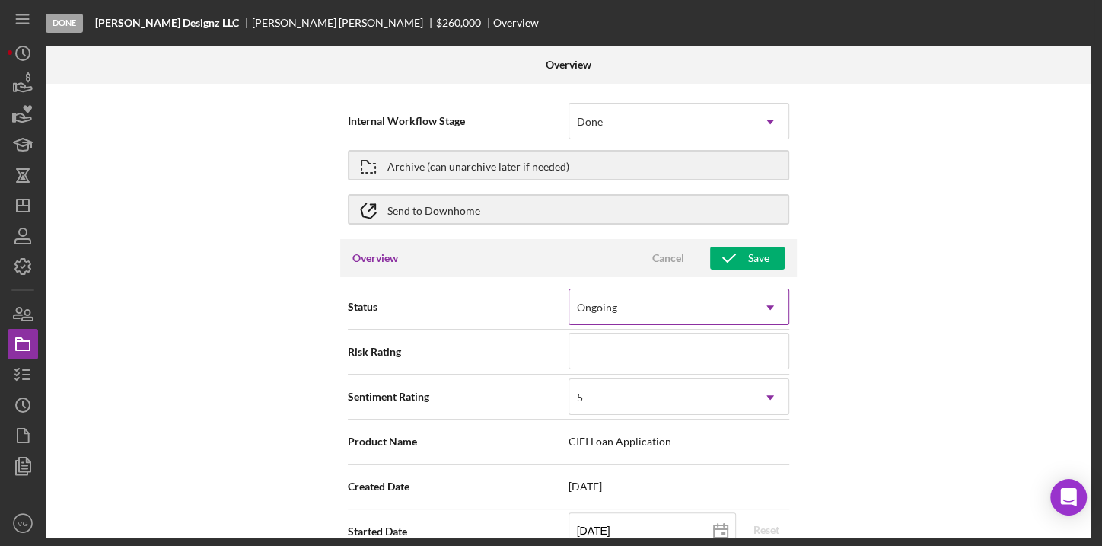
click at [717, 297] on div "Ongoing" at bounding box center [660, 307] width 183 height 35
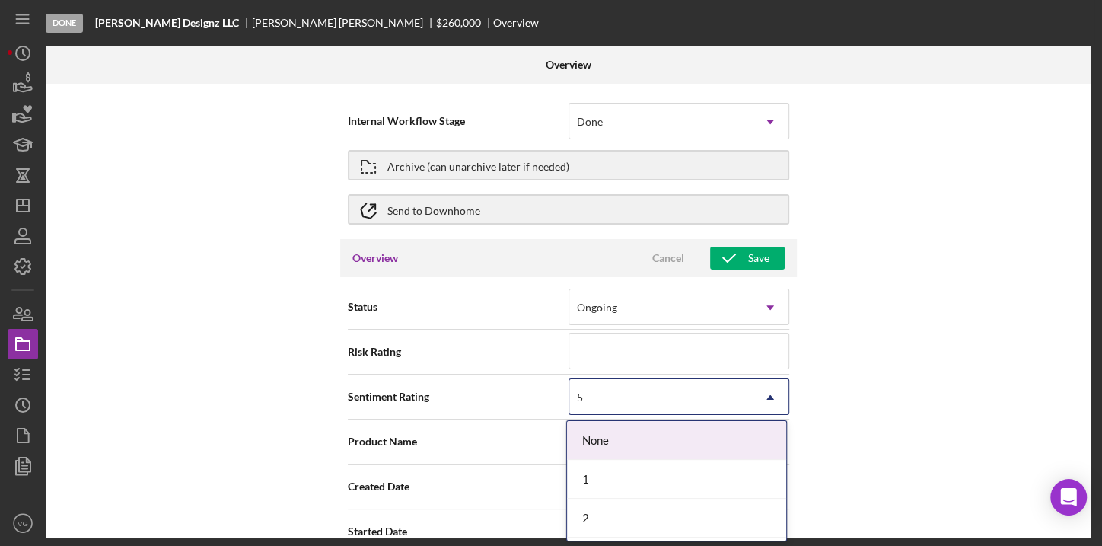
click at [638, 400] on div "5" at bounding box center [660, 397] width 183 height 35
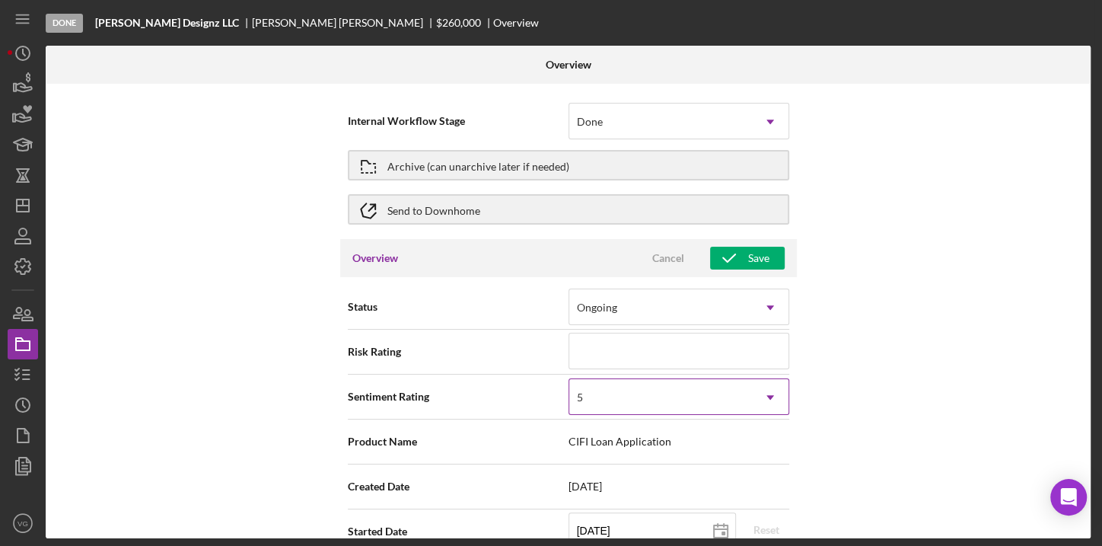
click at [638, 400] on div "5" at bounding box center [660, 397] width 183 height 35
click at [604, 119] on div "Done" at bounding box center [660, 121] width 183 height 35
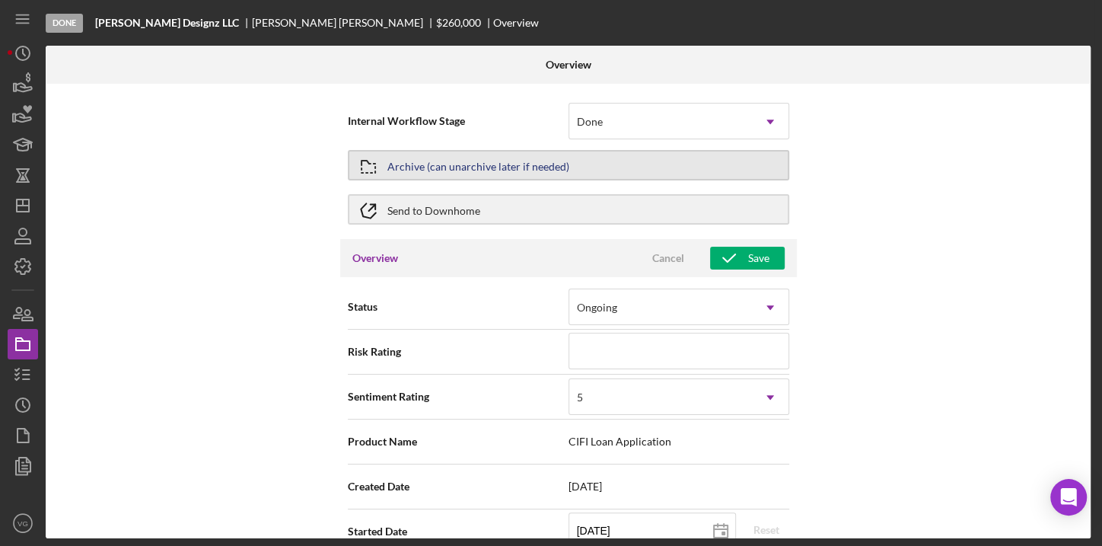
click at [528, 168] on div "Archive (can unarchive later if needed)" at bounding box center [478, 164] width 182 height 27
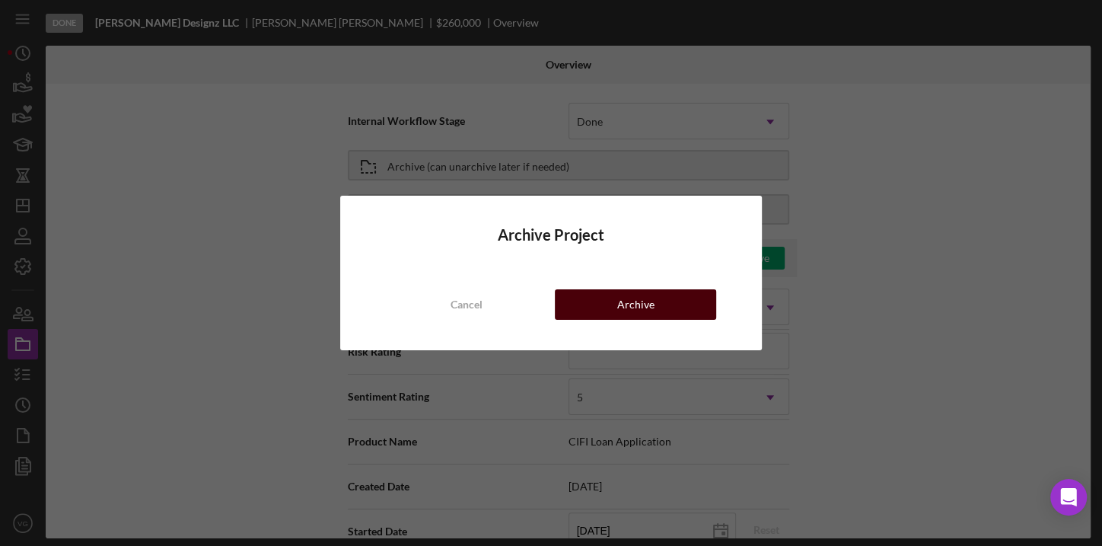
click at [582, 307] on button "Archive" at bounding box center [635, 304] width 161 height 30
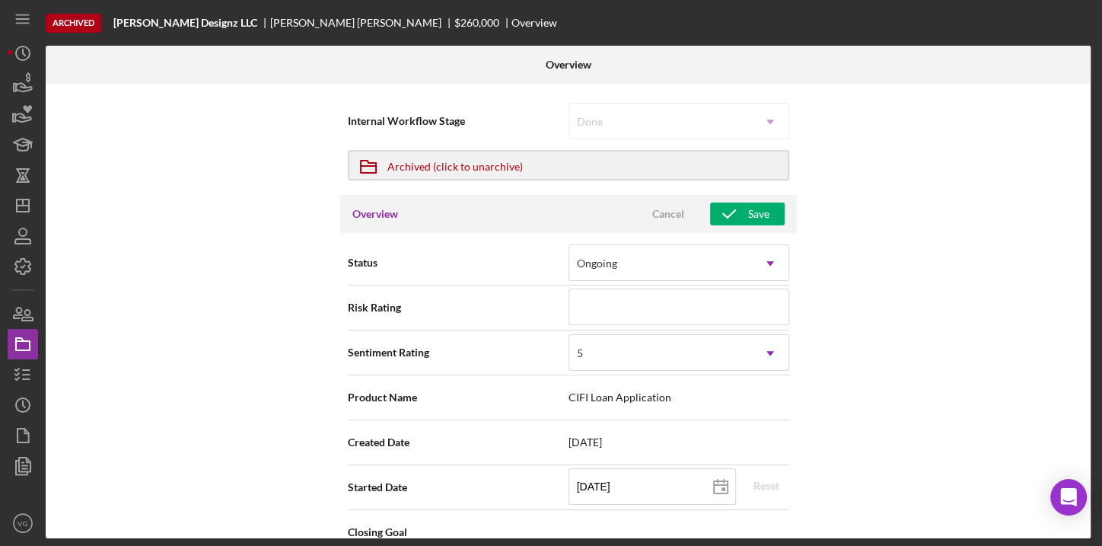
click at [383, 215] on h3 "Overview" at bounding box center [375, 213] width 46 height 15
click at [571, 210] on div "Overview Cancel Save" at bounding box center [568, 214] width 457 height 38
click at [522, 274] on div "Status Ongoing Icon/Dropdown Arrow" at bounding box center [569, 263] width 442 height 38
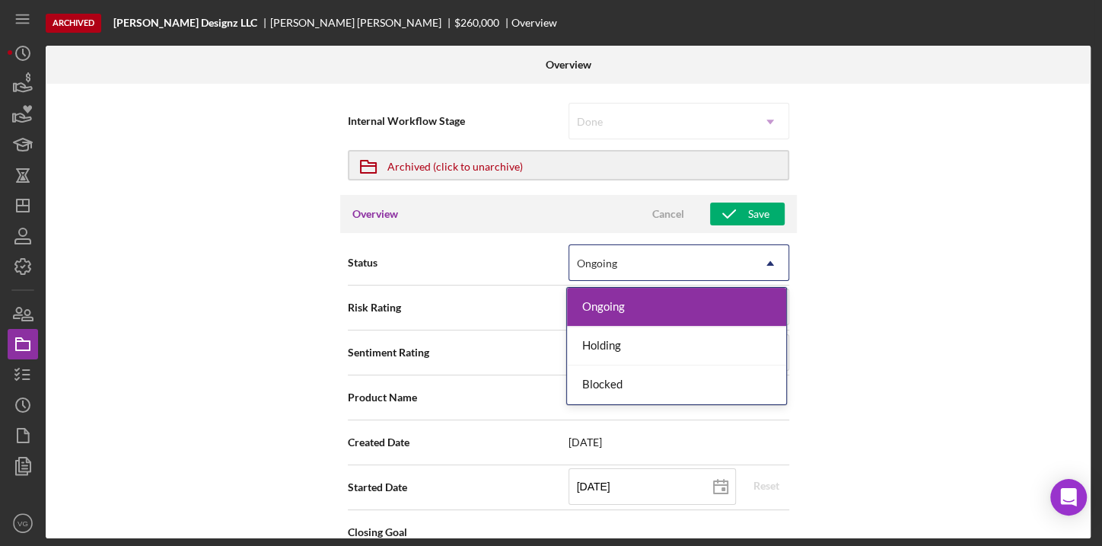
click at [600, 265] on div "Ongoing" at bounding box center [597, 263] width 40 height 12
click at [612, 349] on div "Holding" at bounding box center [676, 346] width 219 height 39
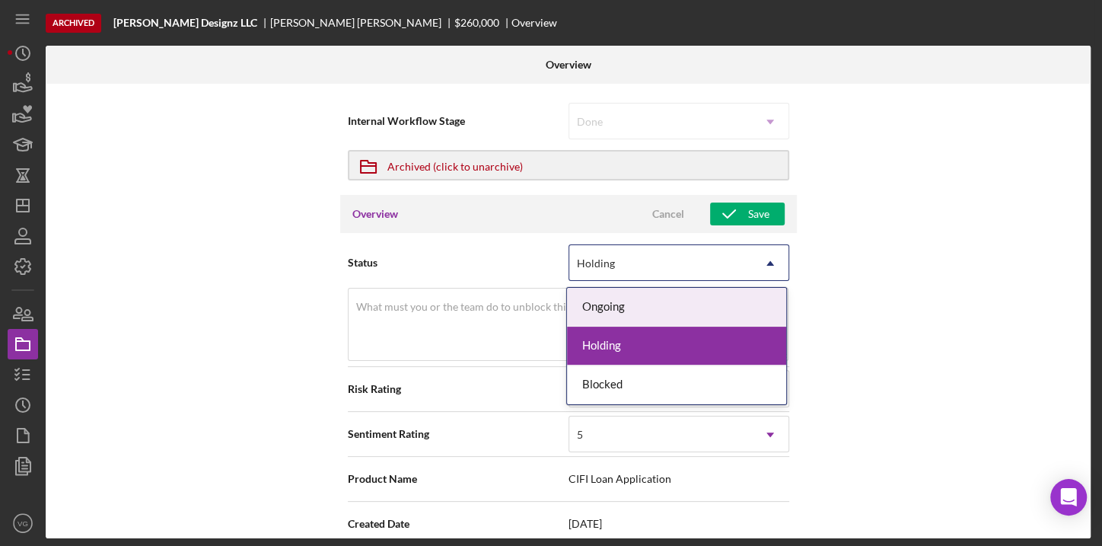
click at [590, 255] on div "Holding" at bounding box center [660, 263] width 183 height 35
click at [594, 305] on div "Ongoing" at bounding box center [676, 307] width 219 height 39
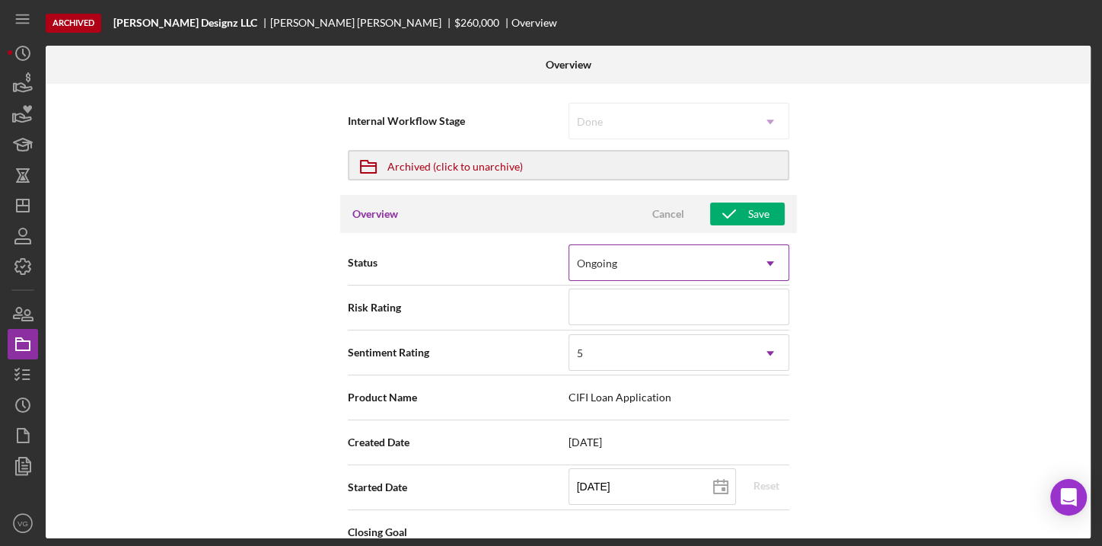
click at [595, 266] on div "Ongoing" at bounding box center [597, 263] width 40 height 12
click at [511, 233] on div "Status Ongoing Icon/Dropdown Arrow Risk Rating Sentiment Rating 5 Icon/Dropdown…" at bounding box center [568, 487] width 457 height 509
click at [717, 220] on icon "button" at bounding box center [729, 214] width 38 height 38
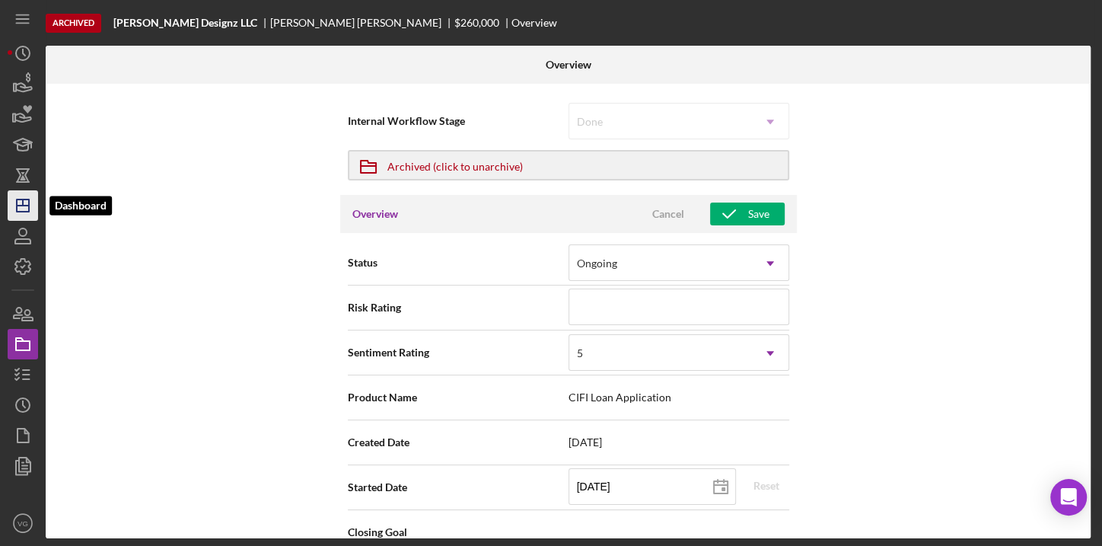
click at [26, 206] on line "button" at bounding box center [23, 206] width 12 height 0
